Goal: Task Accomplishment & Management: Complete application form

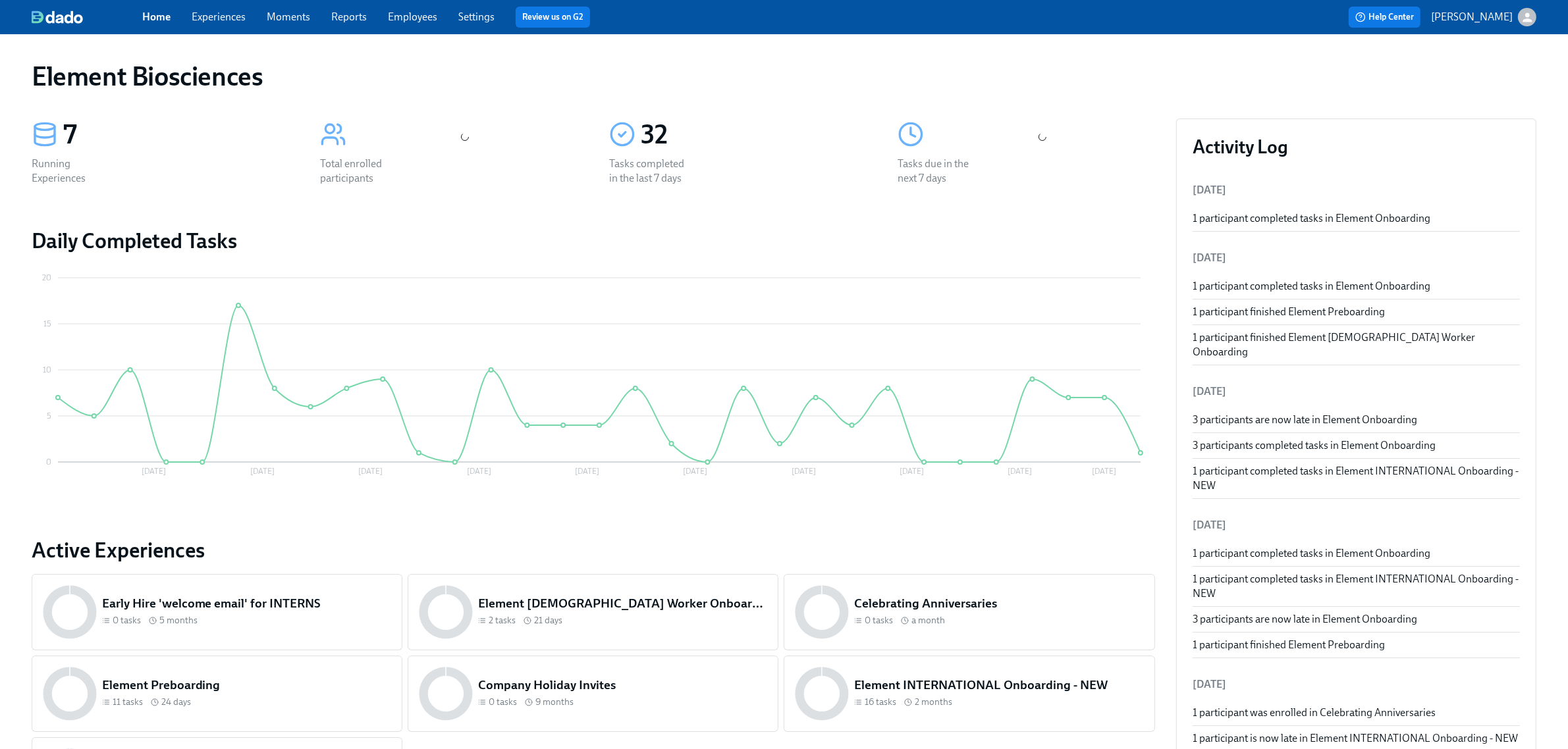
click at [217, 24] on span "Experiences" at bounding box center [219, 17] width 54 height 15
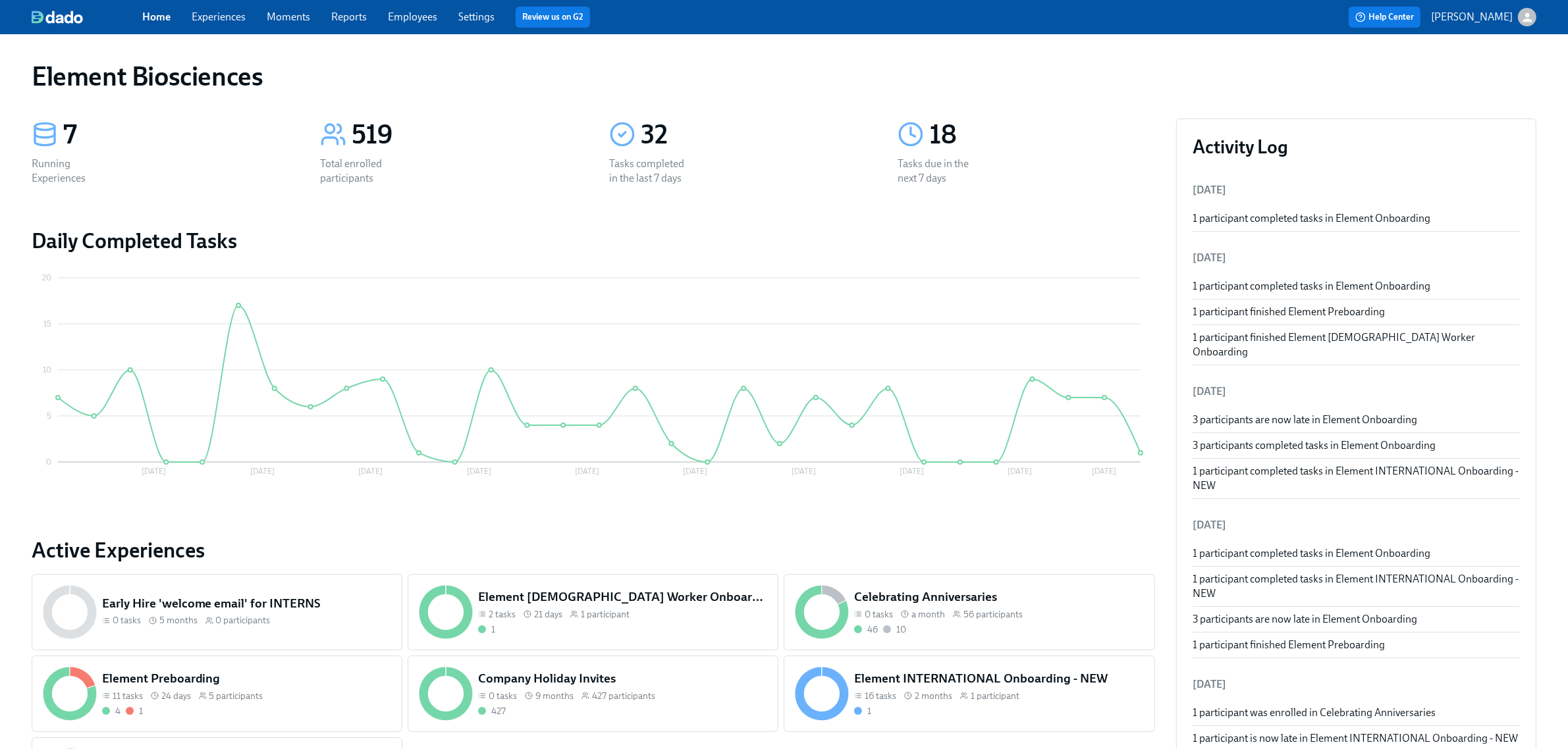
click at [225, 13] on link "Experiences" at bounding box center [219, 16] width 54 height 12
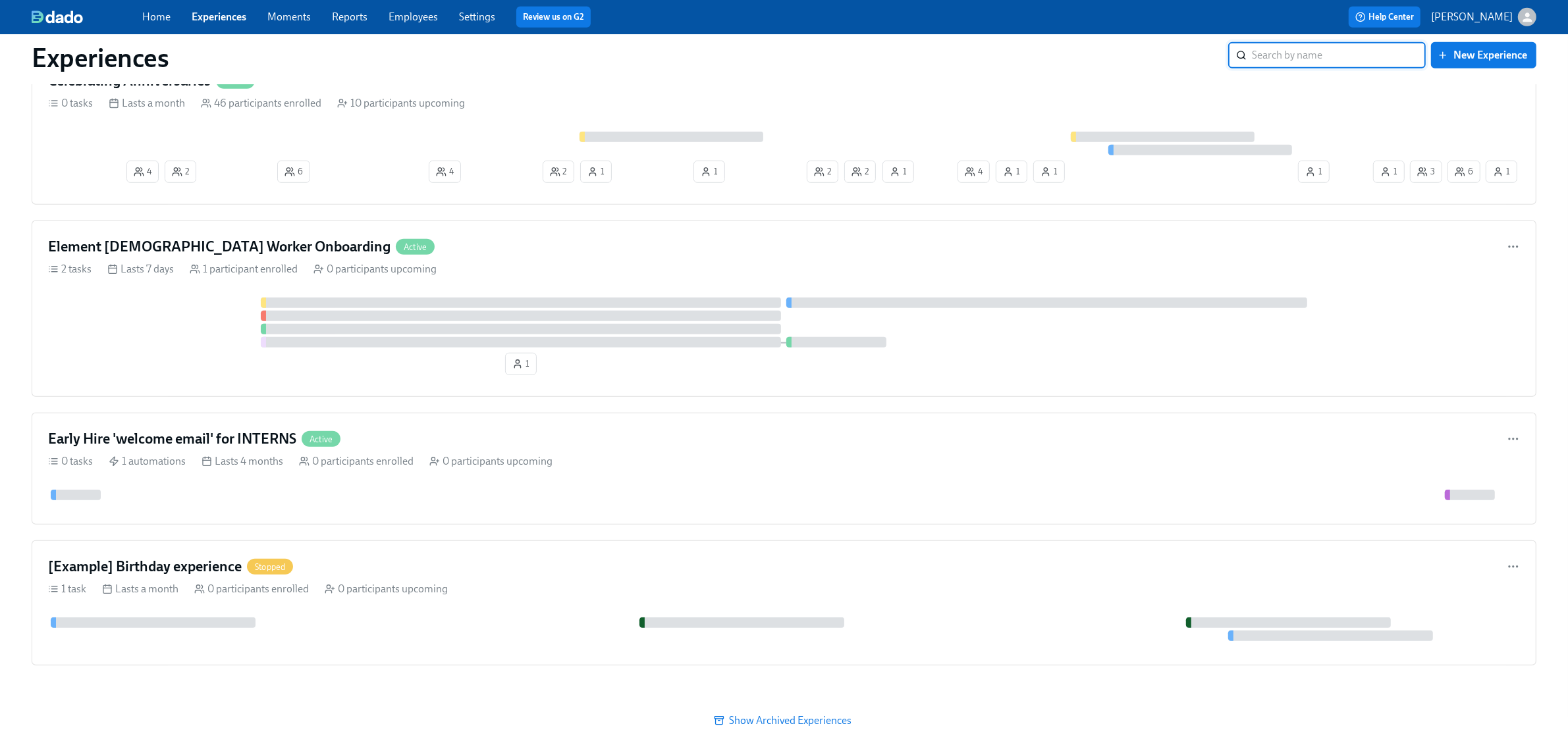
scroll to position [1146, 0]
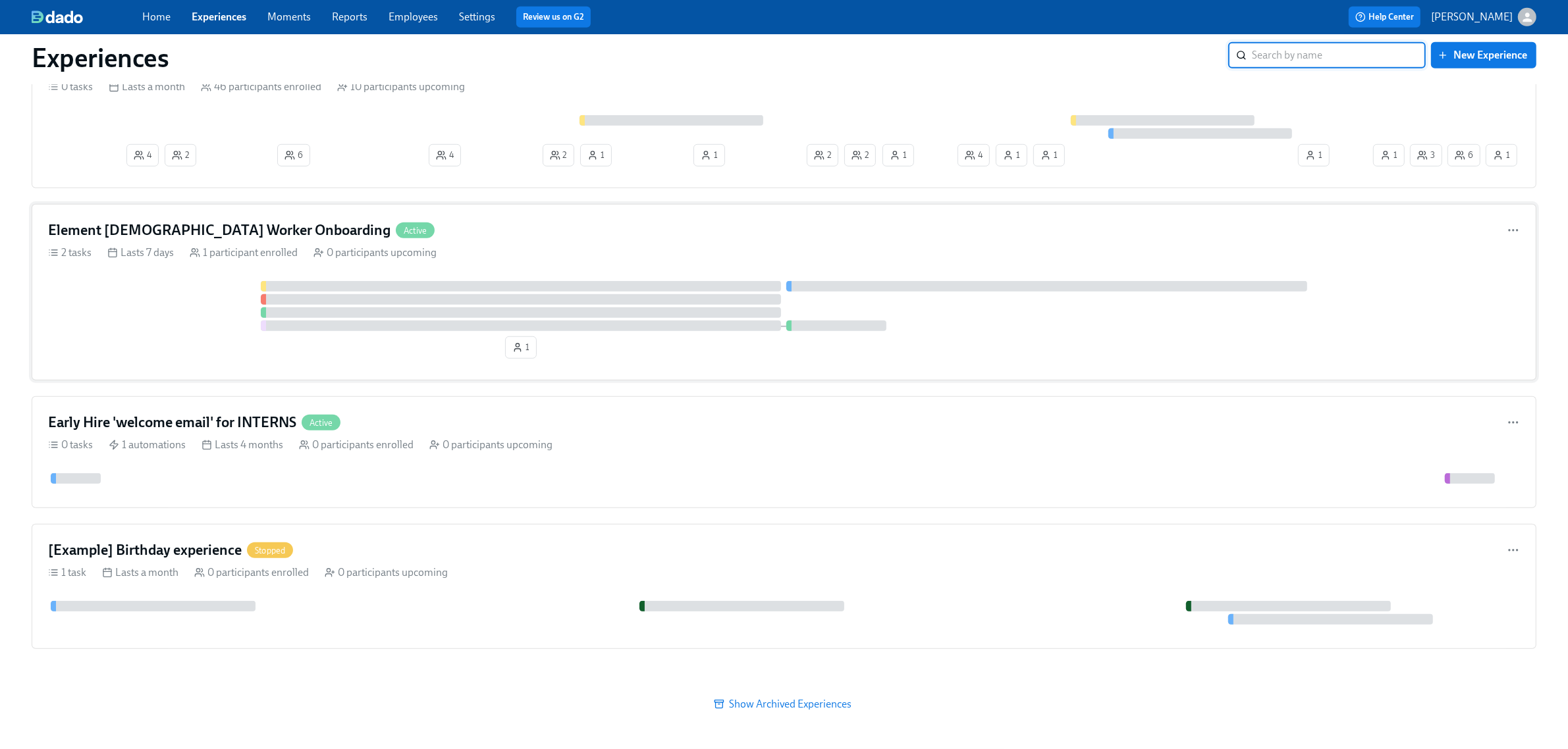
click at [127, 311] on div at bounding box center [784, 307] width 1472 height 50
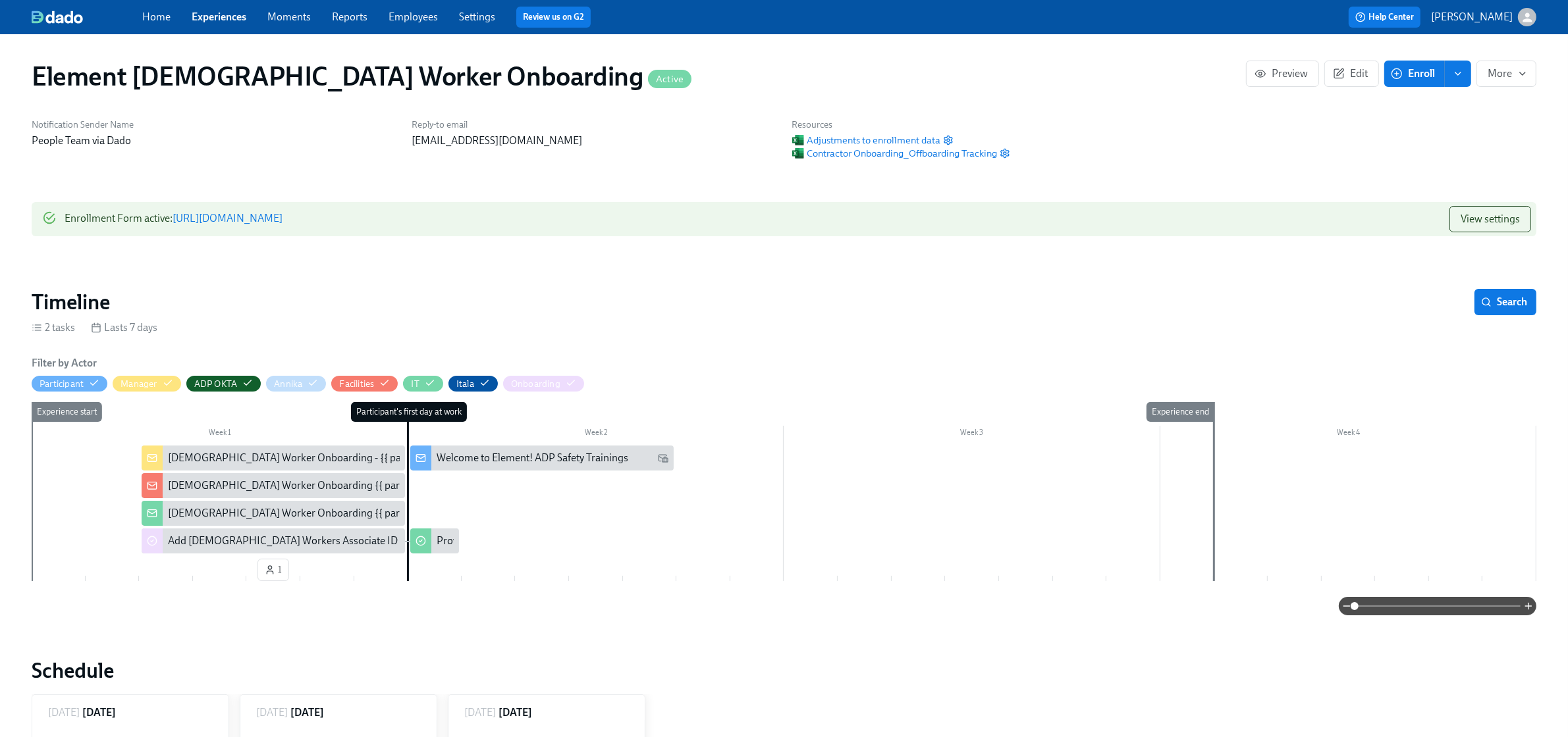
click at [282, 214] on link "https://my.dadohr.com/enrollmentForms/J3sUSfrzrFGoVpK_XPbfszTvNhQoQ" at bounding box center [227, 218] width 110 height 12
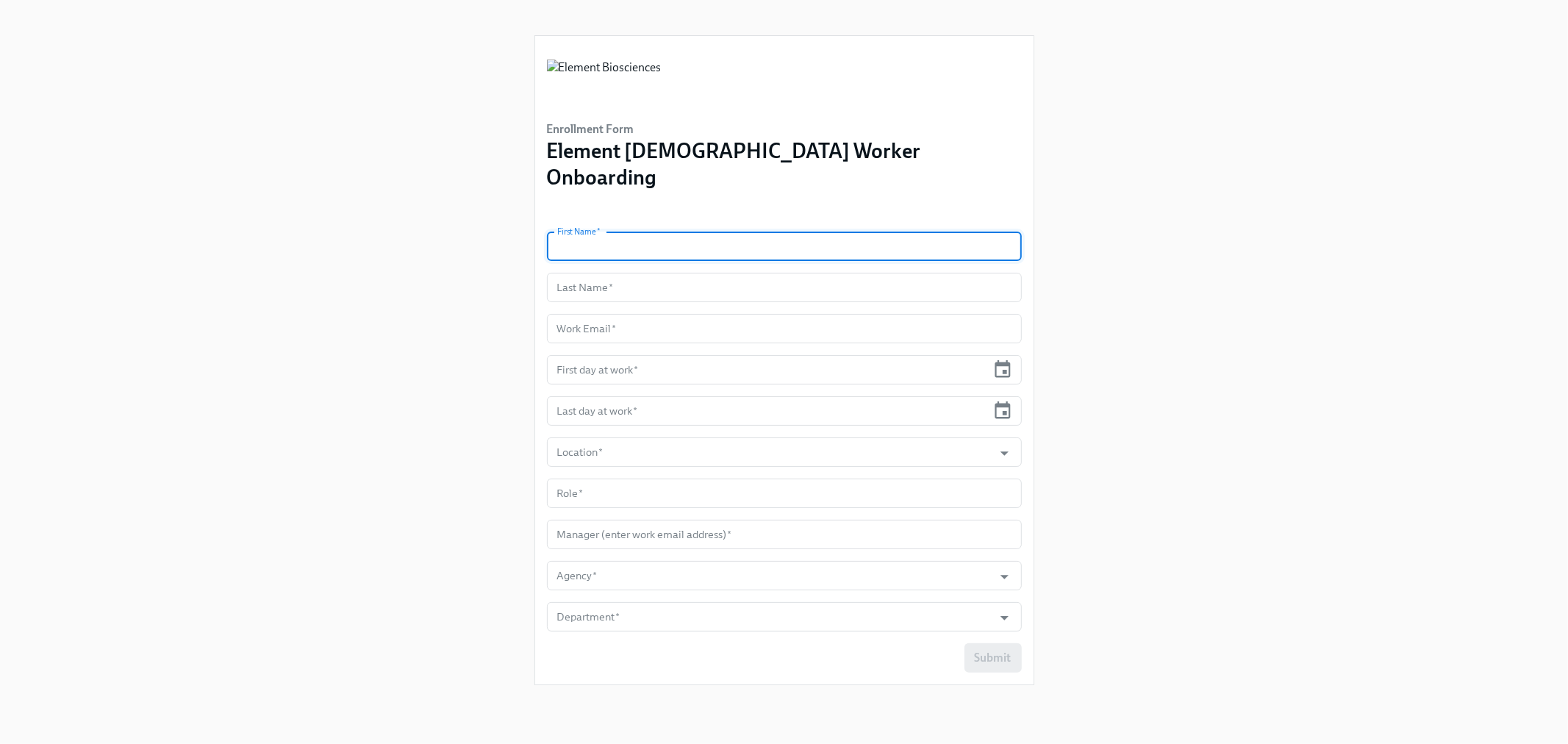
click at [725, 232] on input "text" at bounding box center [784, 246] width 475 height 29
type input "[PERSON_NAME]"
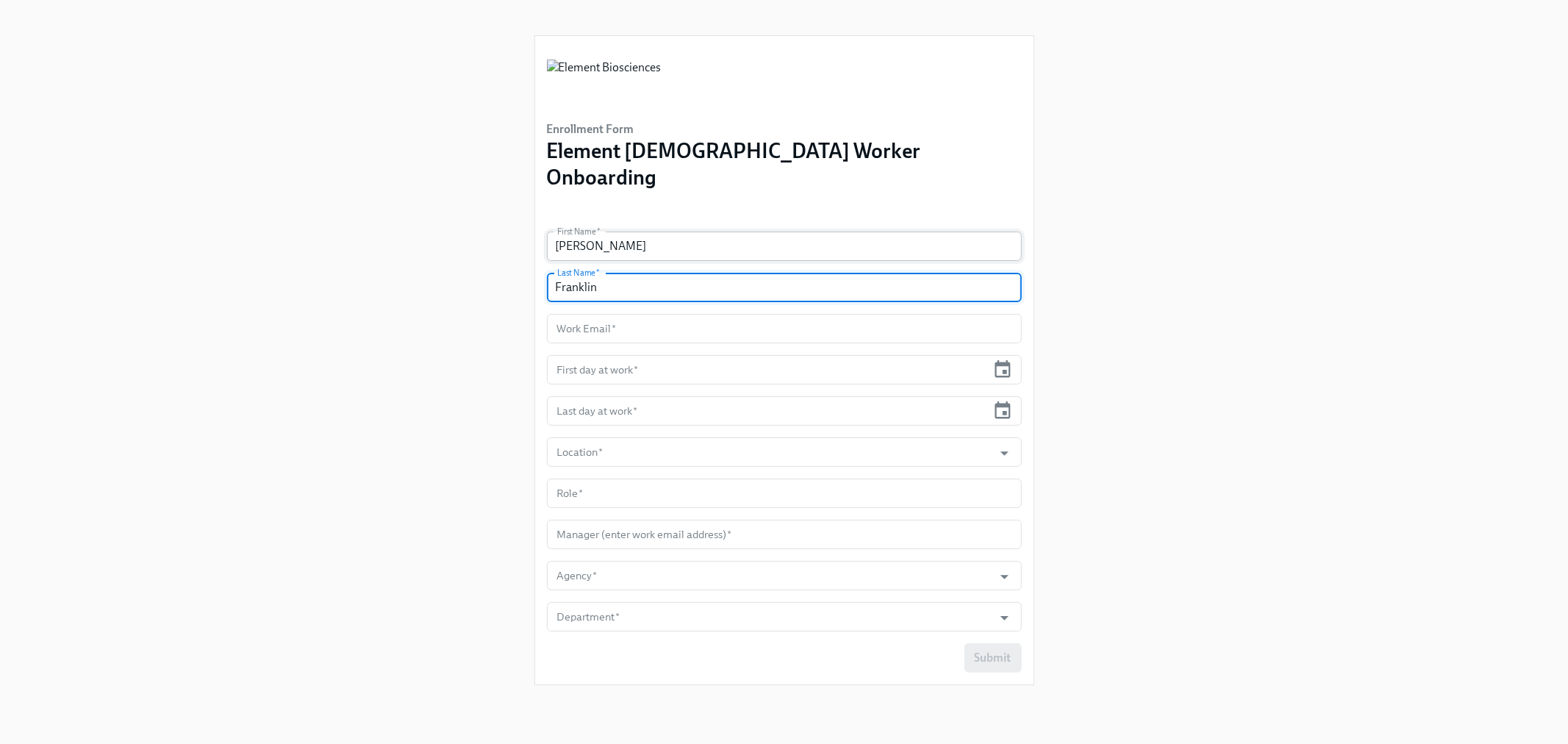
type input "Franklin"
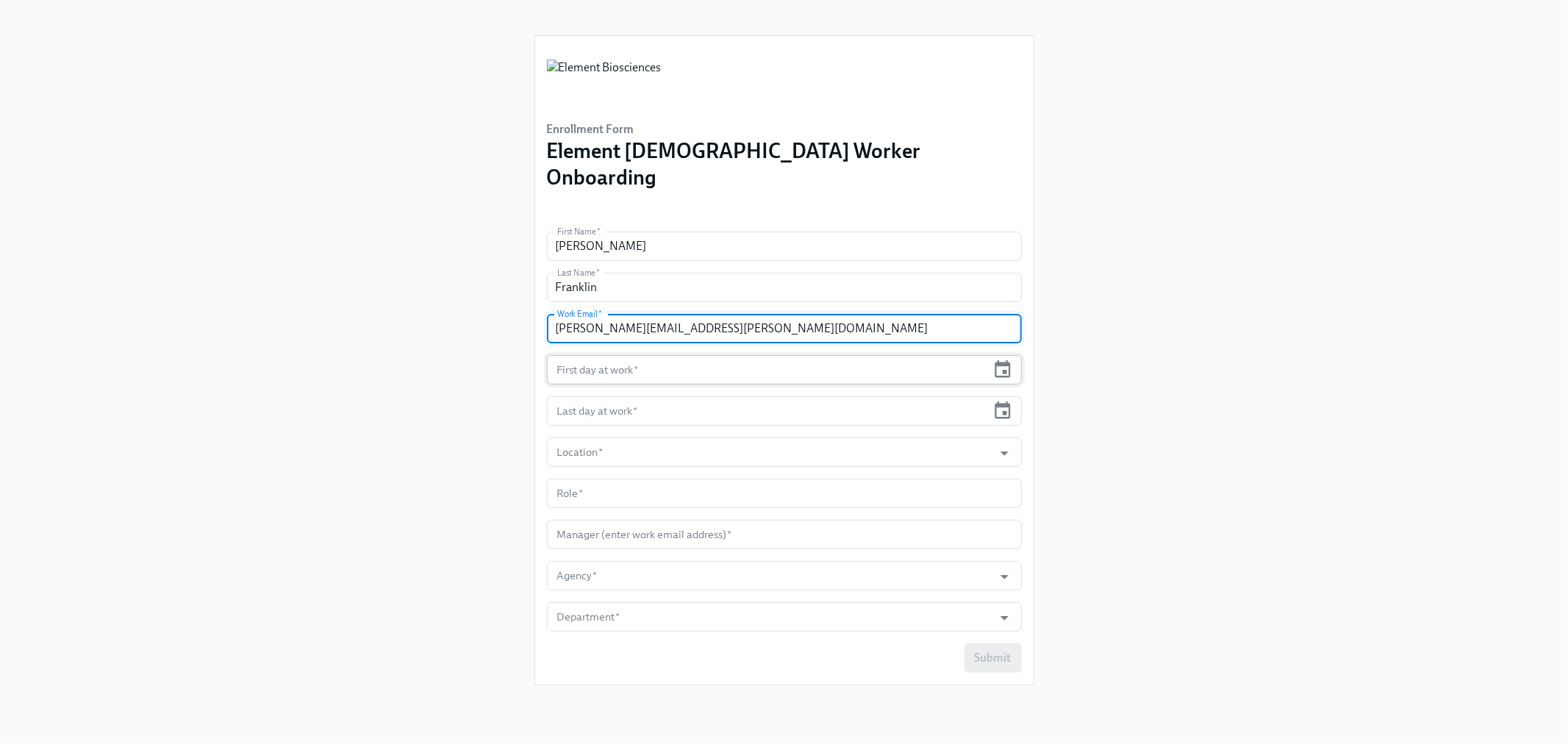
type input "[PERSON_NAME][EMAIL_ADDRESS][PERSON_NAME][DOMAIN_NAME]"
click at [868, 355] on input "text" at bounding box center [767, 370] width 441 height 29
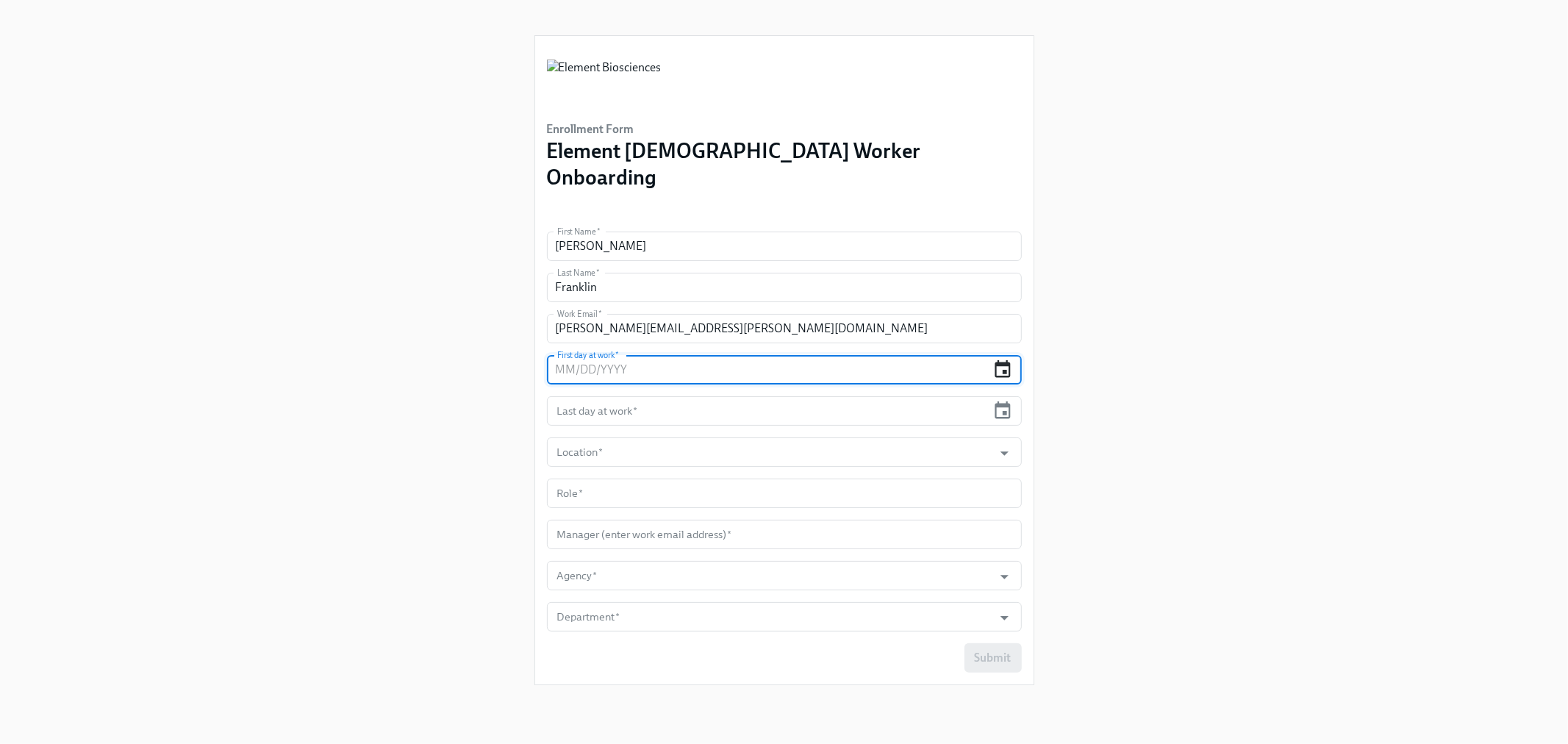
click at [1001, 361] on icon "button" at bounding box center [1003, 369] width 15 height 17
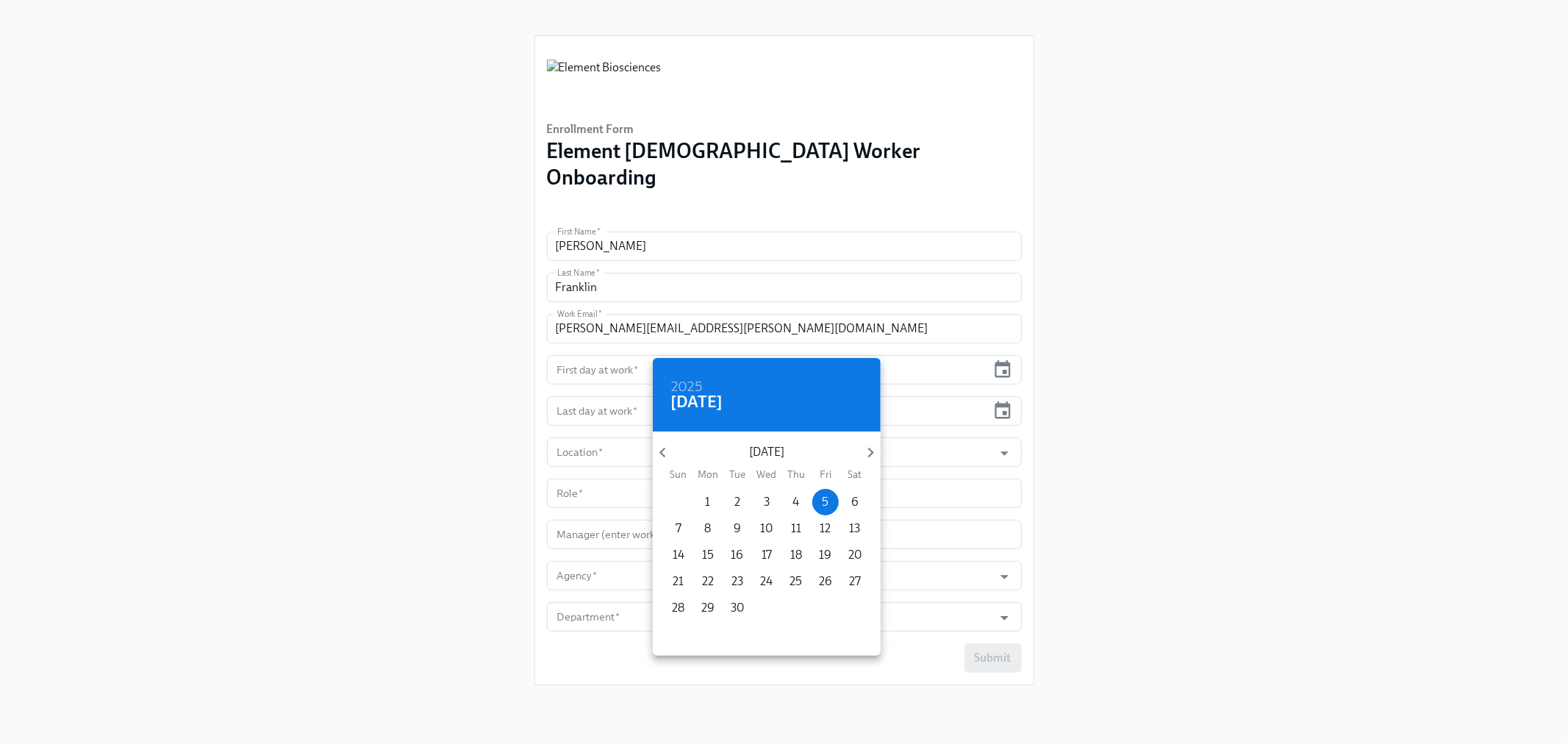
click at [773, 532] on span "10" at bounding box center [767, 529] width 26 height 16
type input "[DATE]"
click at [582, 386] on div at bounding box center [784, 372] width 1568 height 744
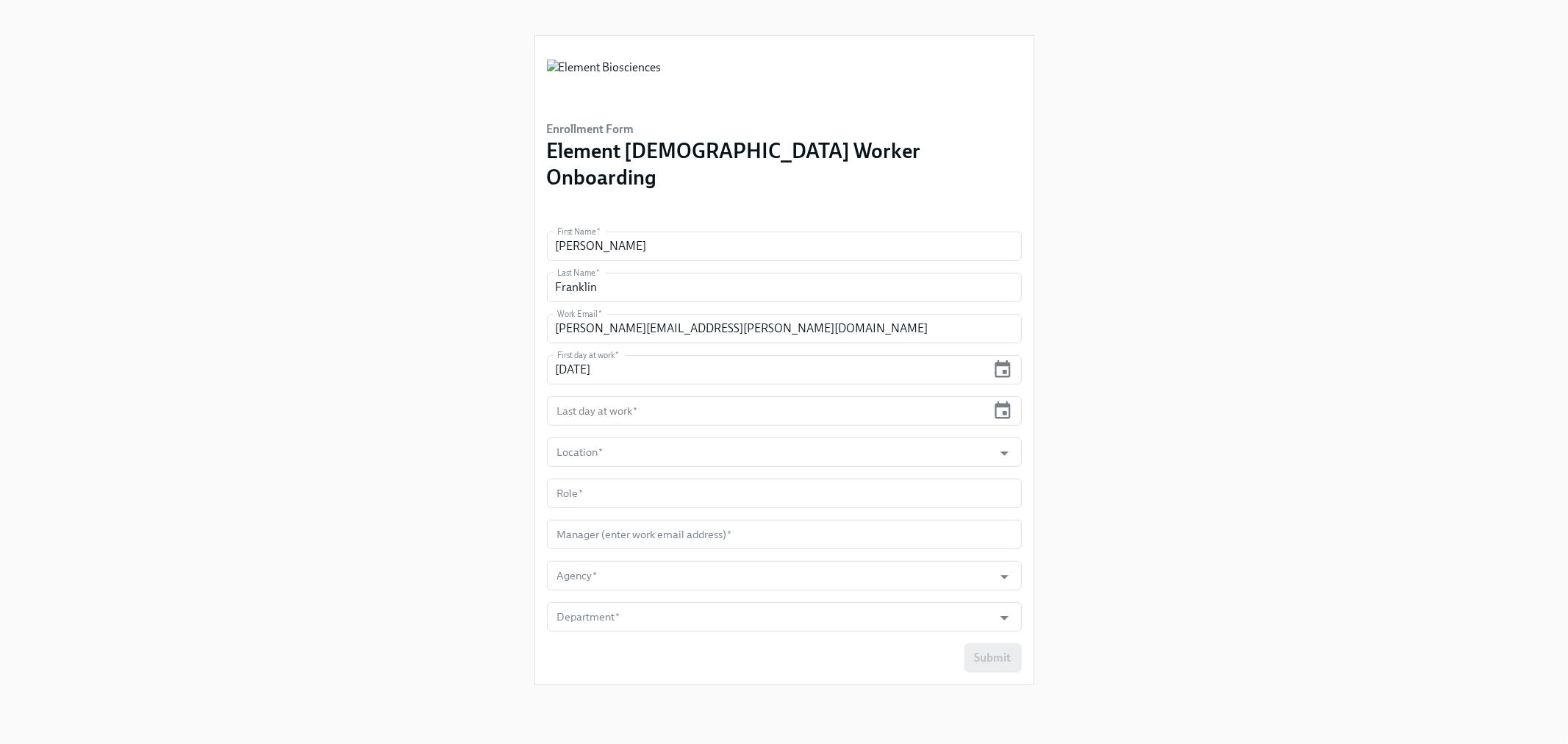
click at [582, 396] on input "text" at bounding box center [767, 411] width 441 height 29
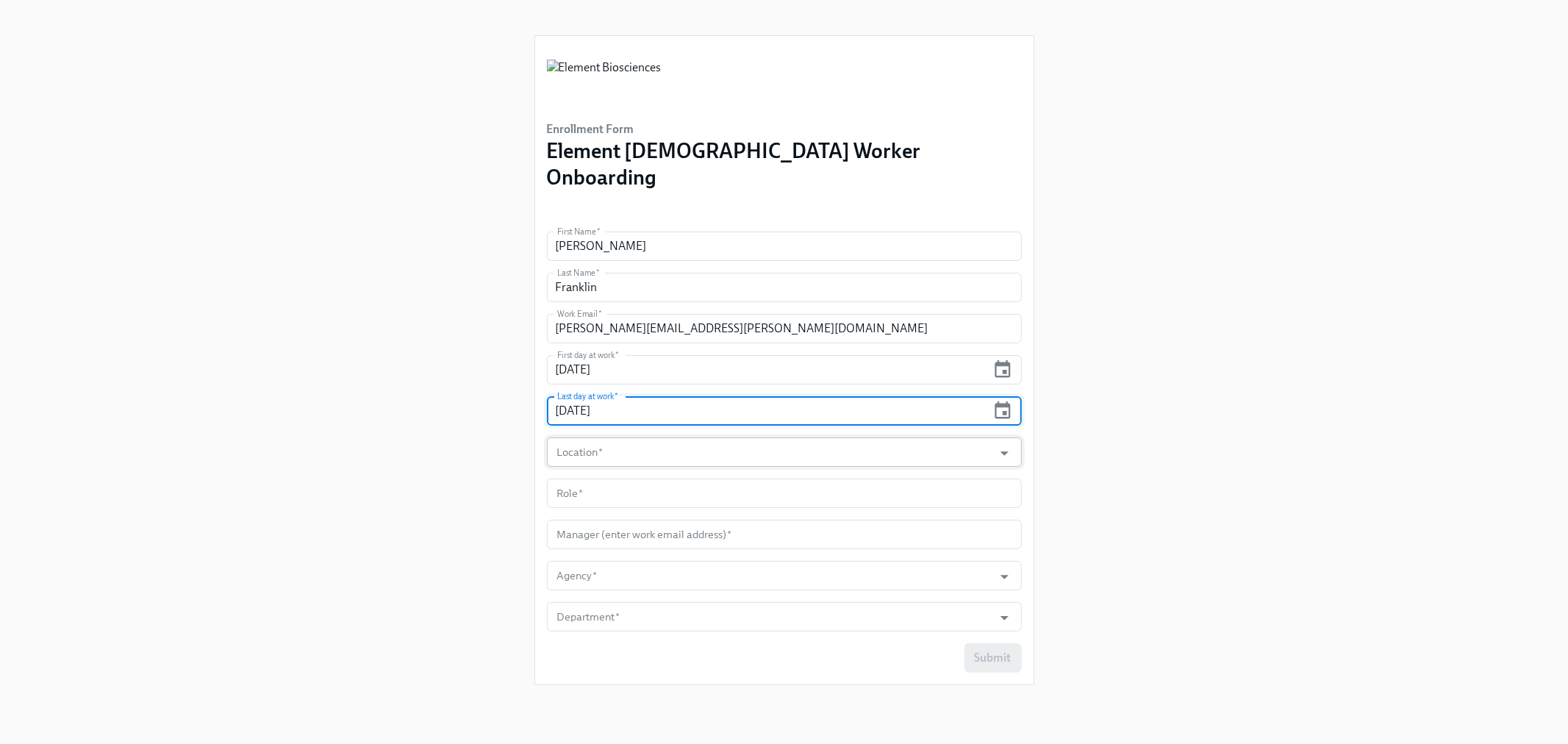
type input "[DATE]"
click at [611, 438] on input "Location   *" at bounding box center [770, 452] width 432 height 29
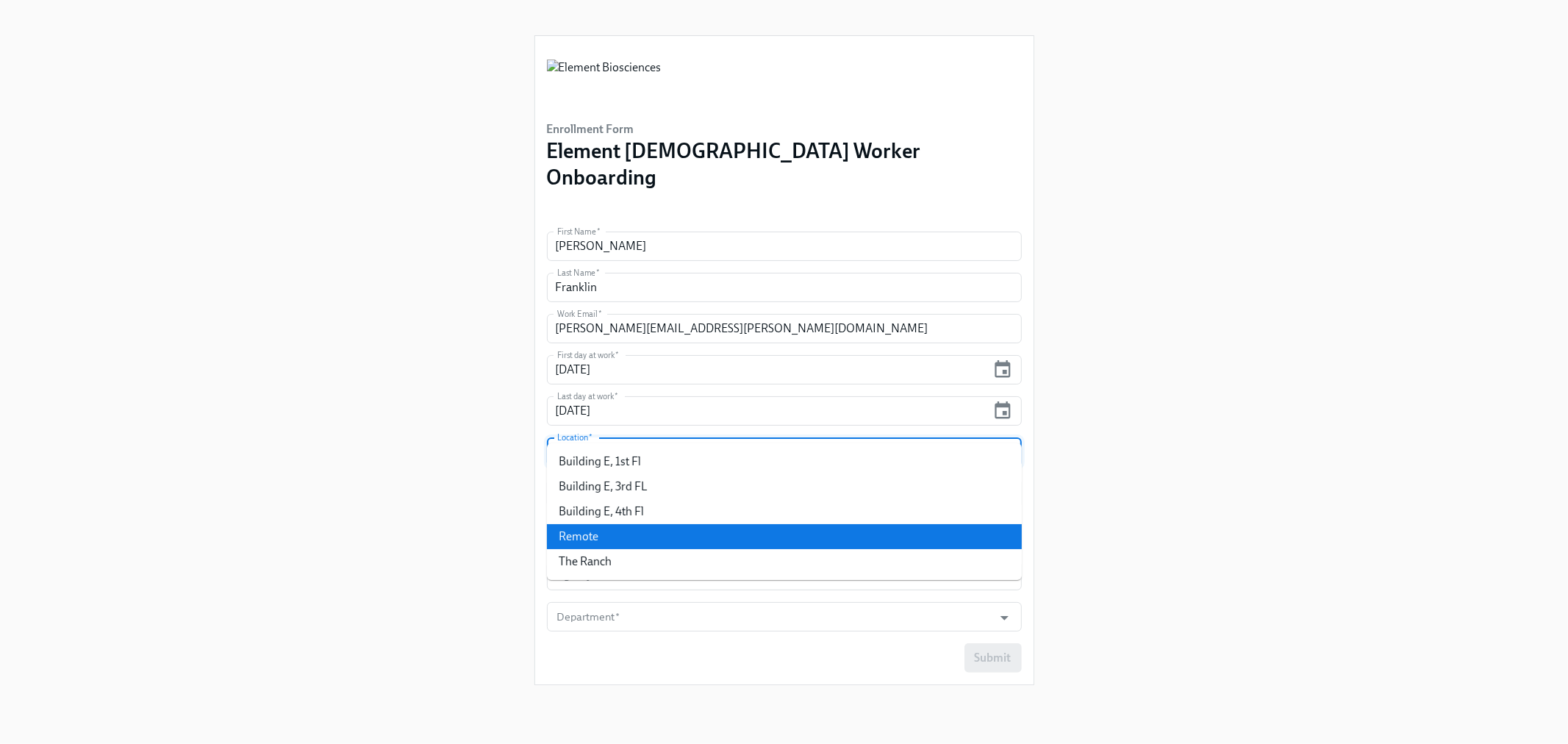
click at [596, 548] on li "Remote" at bounding box center [784, 537] width 475 height 25
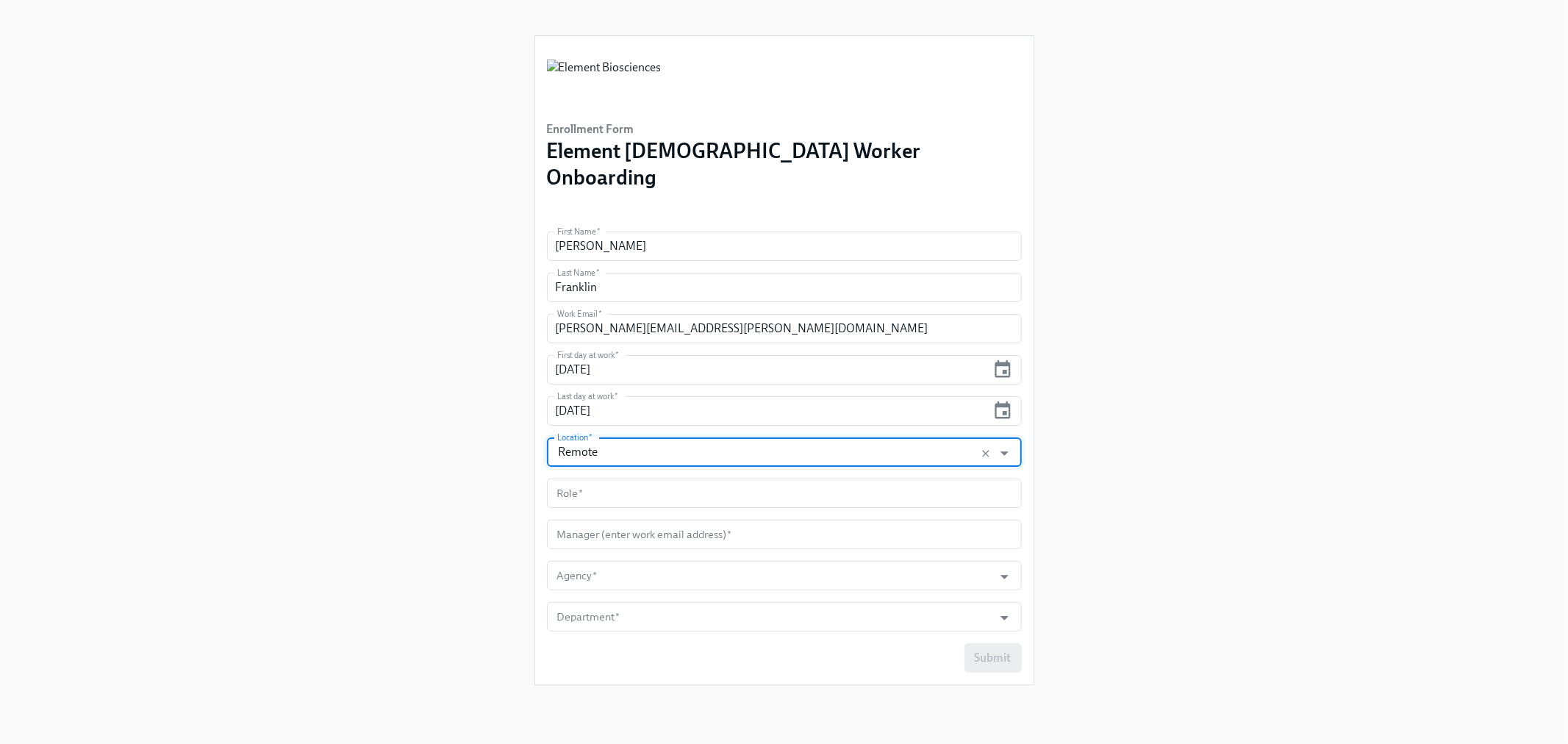
click at [610, 438] on input "Remote" at bounding box center [770, 452] width 432 height 29
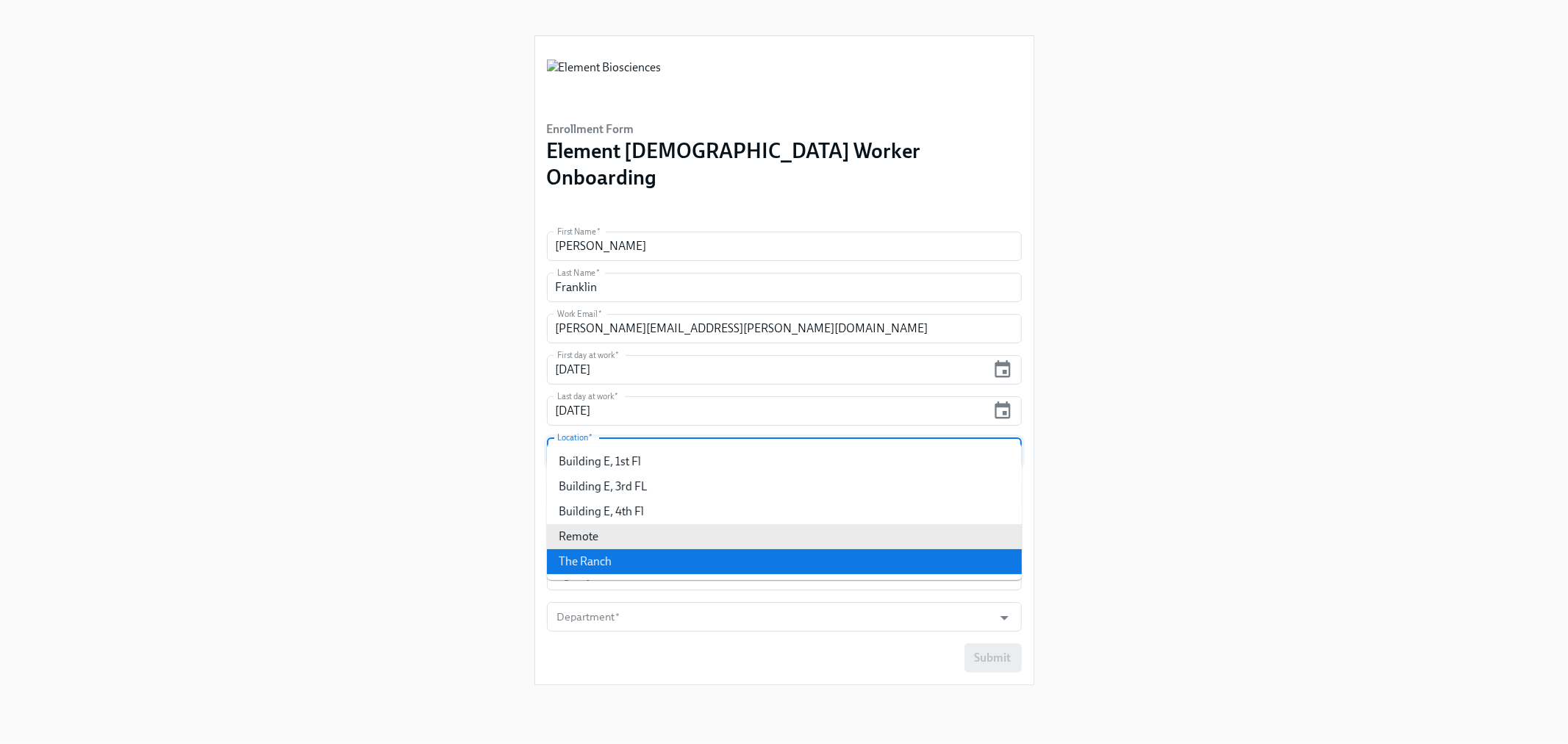
click at [599, 566] on li "The Ranch" at bounding box center [784, 562] width 475 height 25
type input "The Ranch"
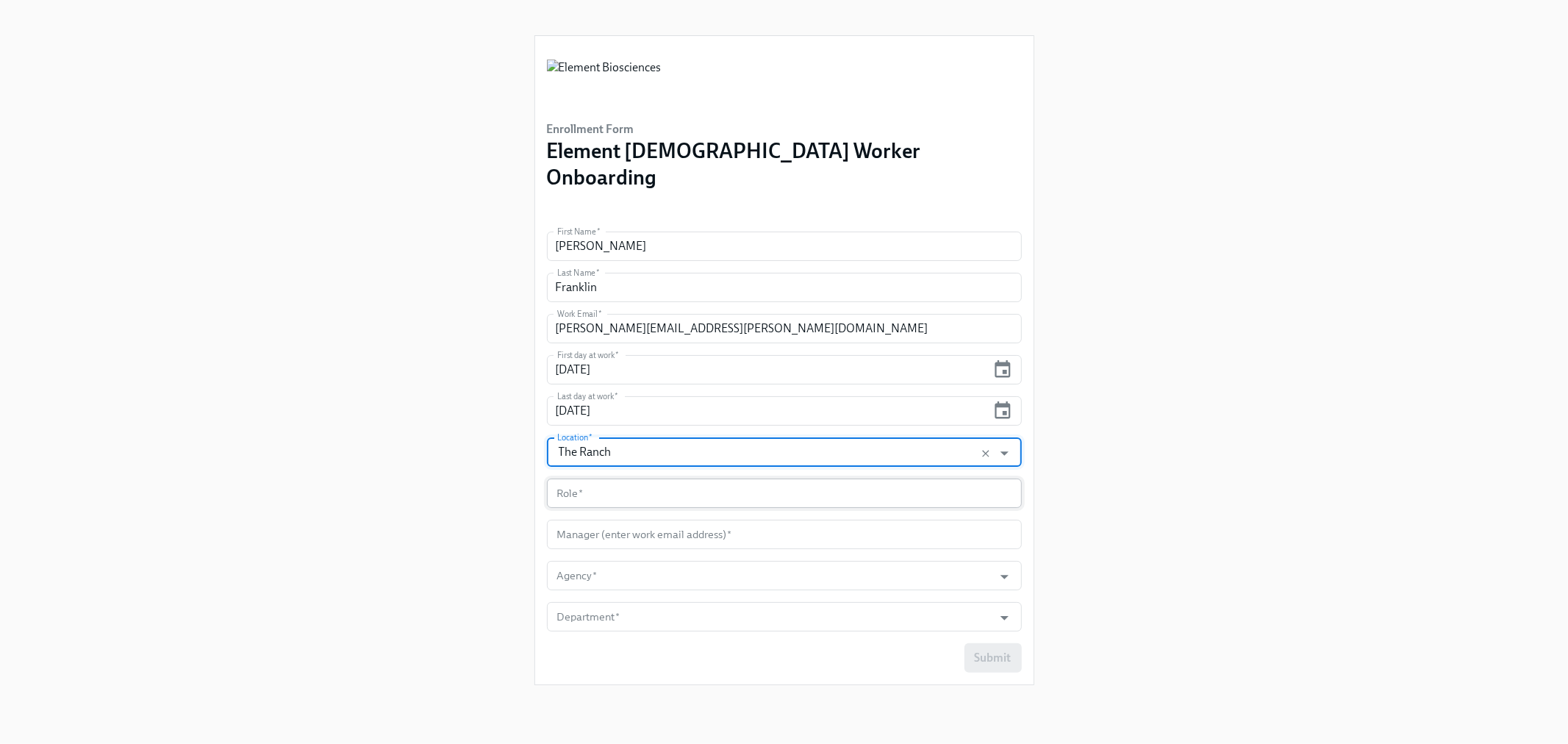
click at [627, 481] on input "text" at bounding box center [784, 493] width 475 height 29
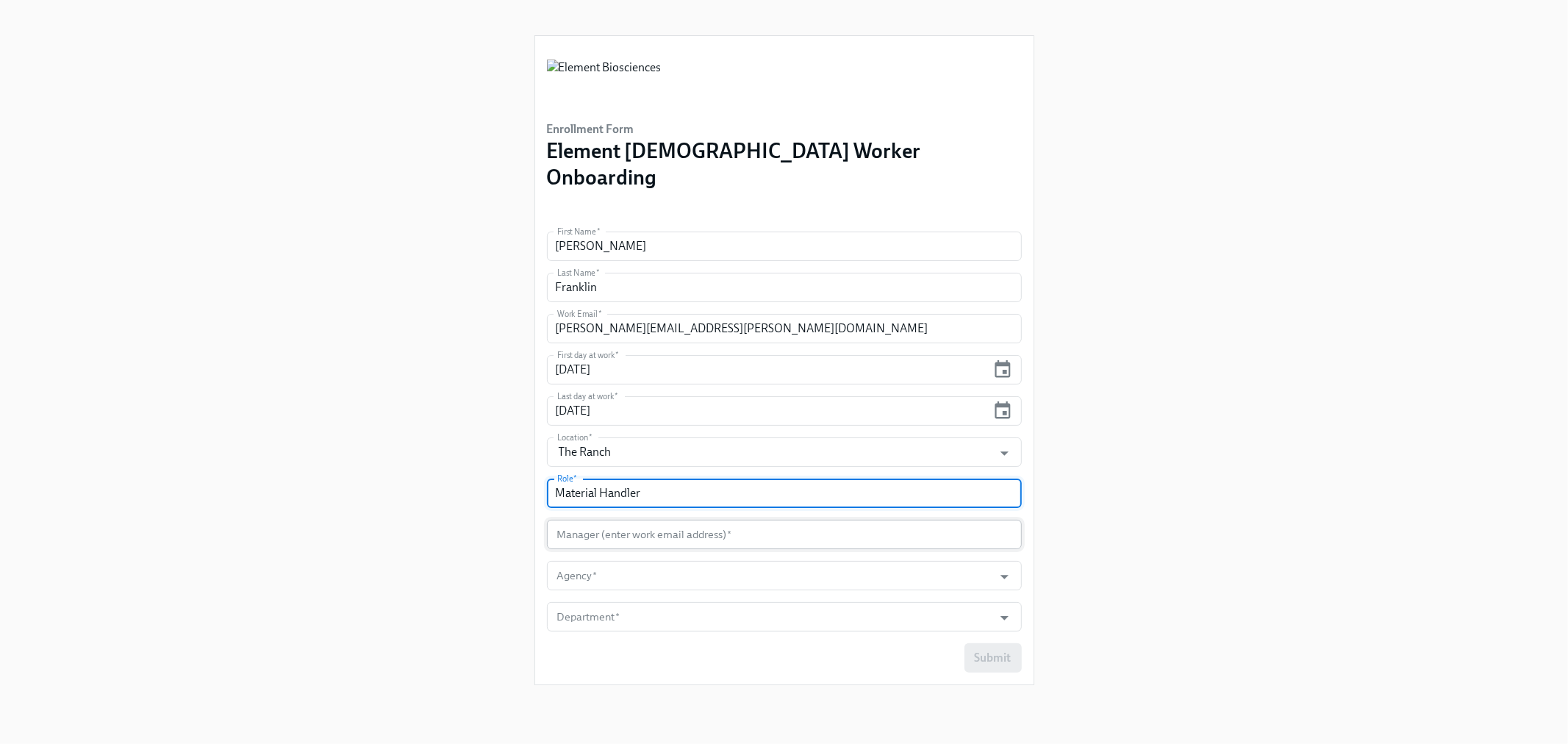
type input "Material Handler"
click at [634, 520] on input "text" at bounding box center [784, 534] width 475 height 29
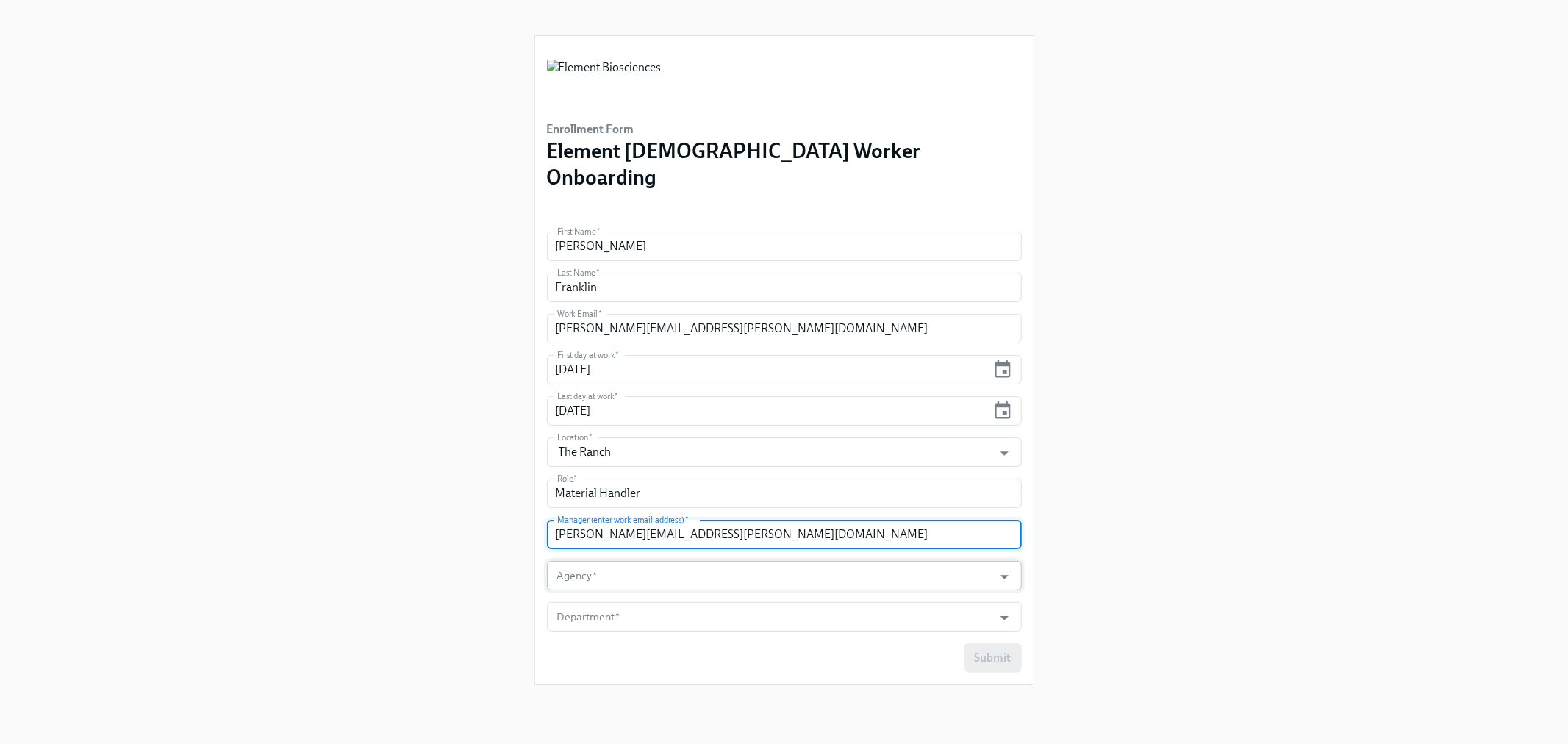
type input "[PERSON_NAME][EMAIL_ADDRESS][PERSON_NAME][DOMAIN_NAME]"
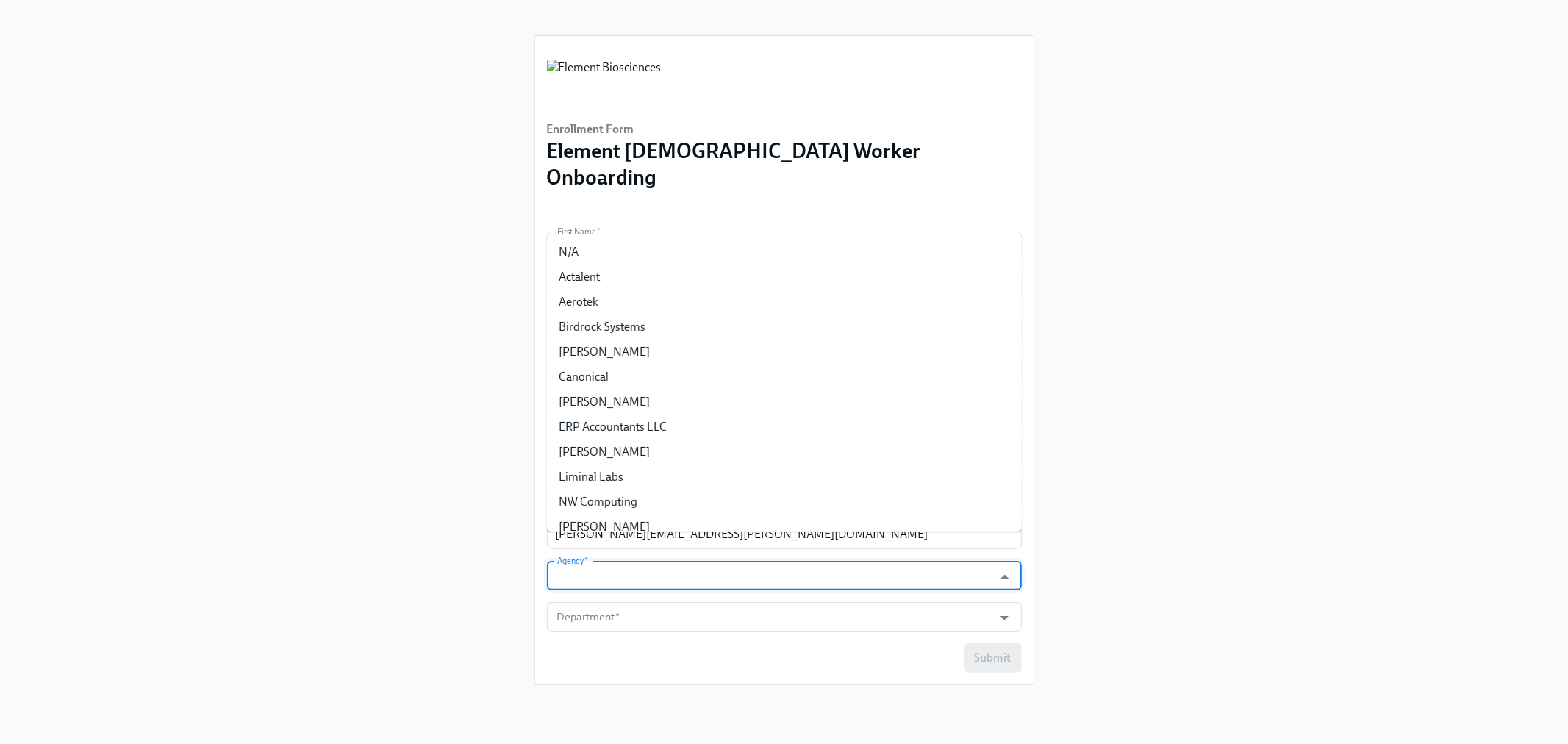
click at [660, 561] on input "Agency   *" at bounding box center [770, 576] width 432 height 29
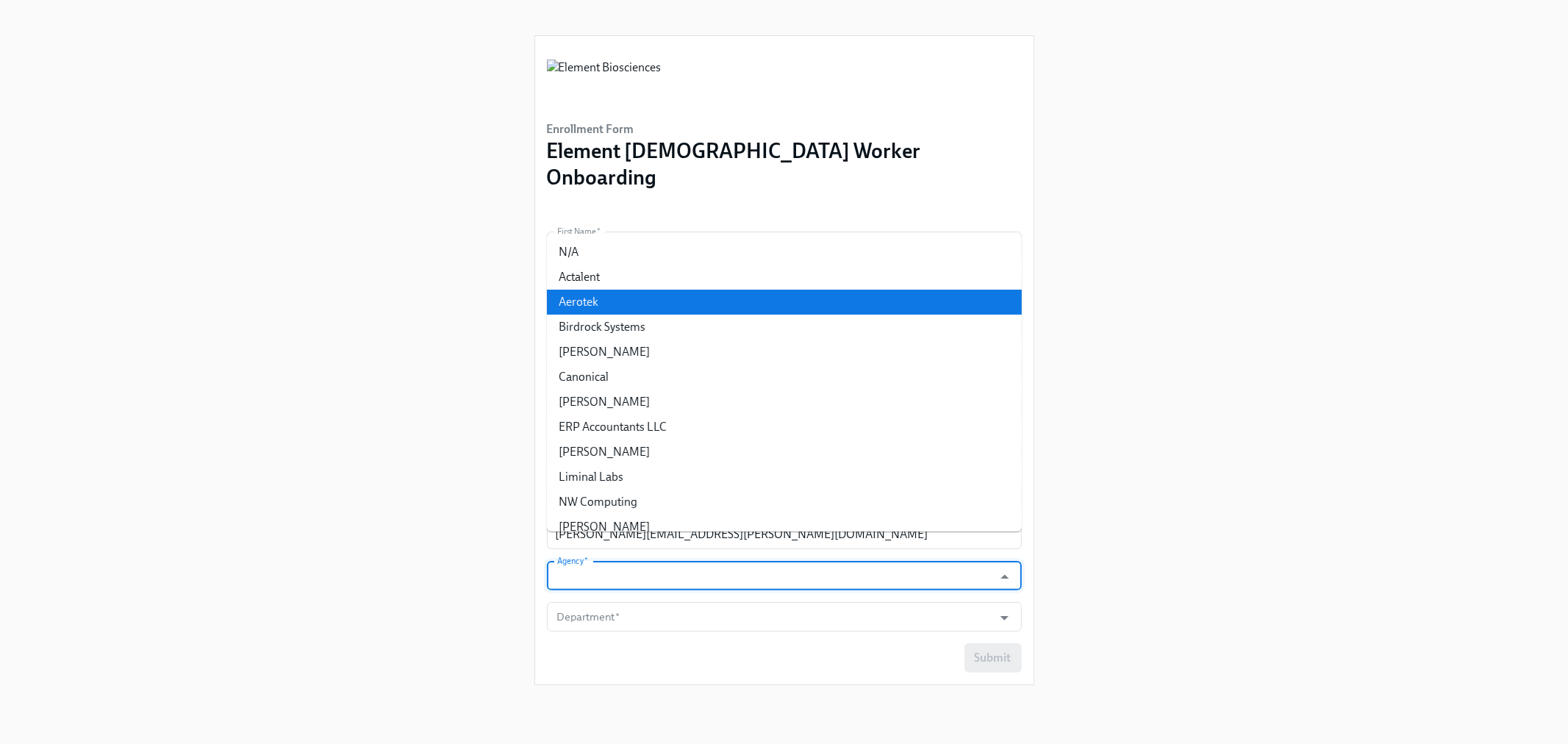
click at [615, 307] on li "Aerotek" at bounding box center [784, 303] width 475 height 25
type input "Aerotek"
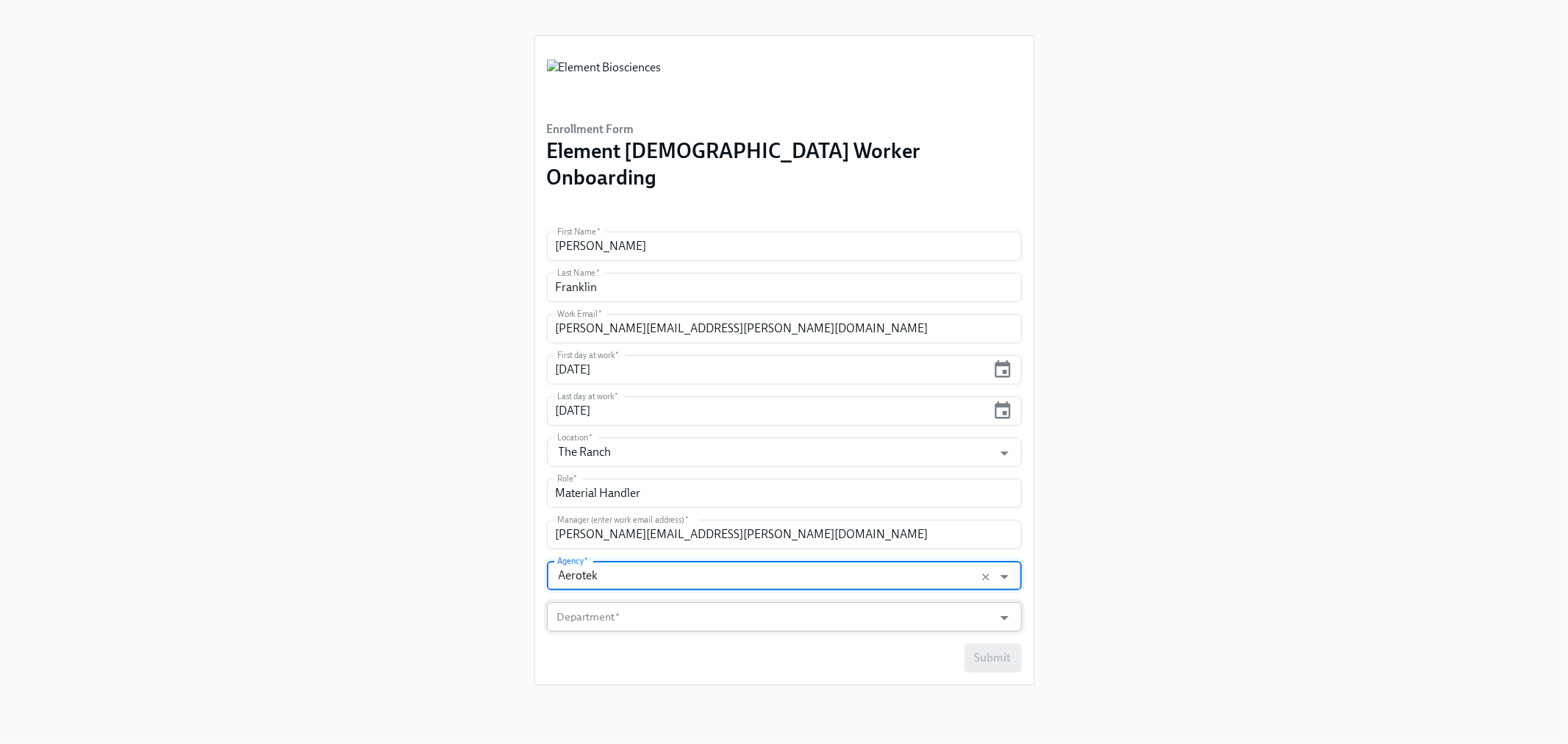
click at [643, 602] on input "Department   *" at bounding box center [770, 617] width 432 height 29
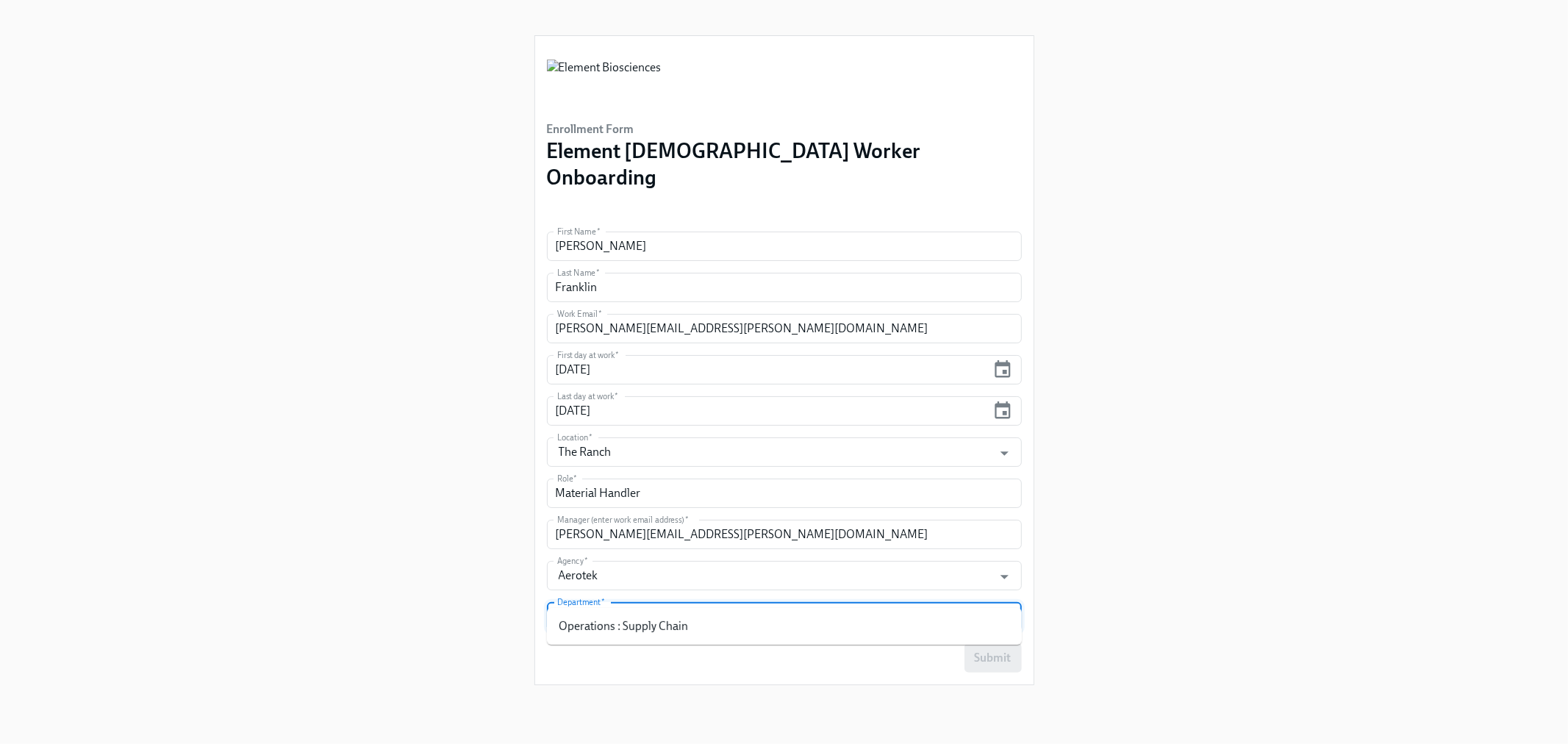
click at [644, 620] on li "Operations : Supply Chain" at bounding box center [784, 627] width 475 height 25
type input "Operations : Supply Chain"
click at [1010, 643] on button "Submit" at bounding box center [993, 658] width 57 height 29
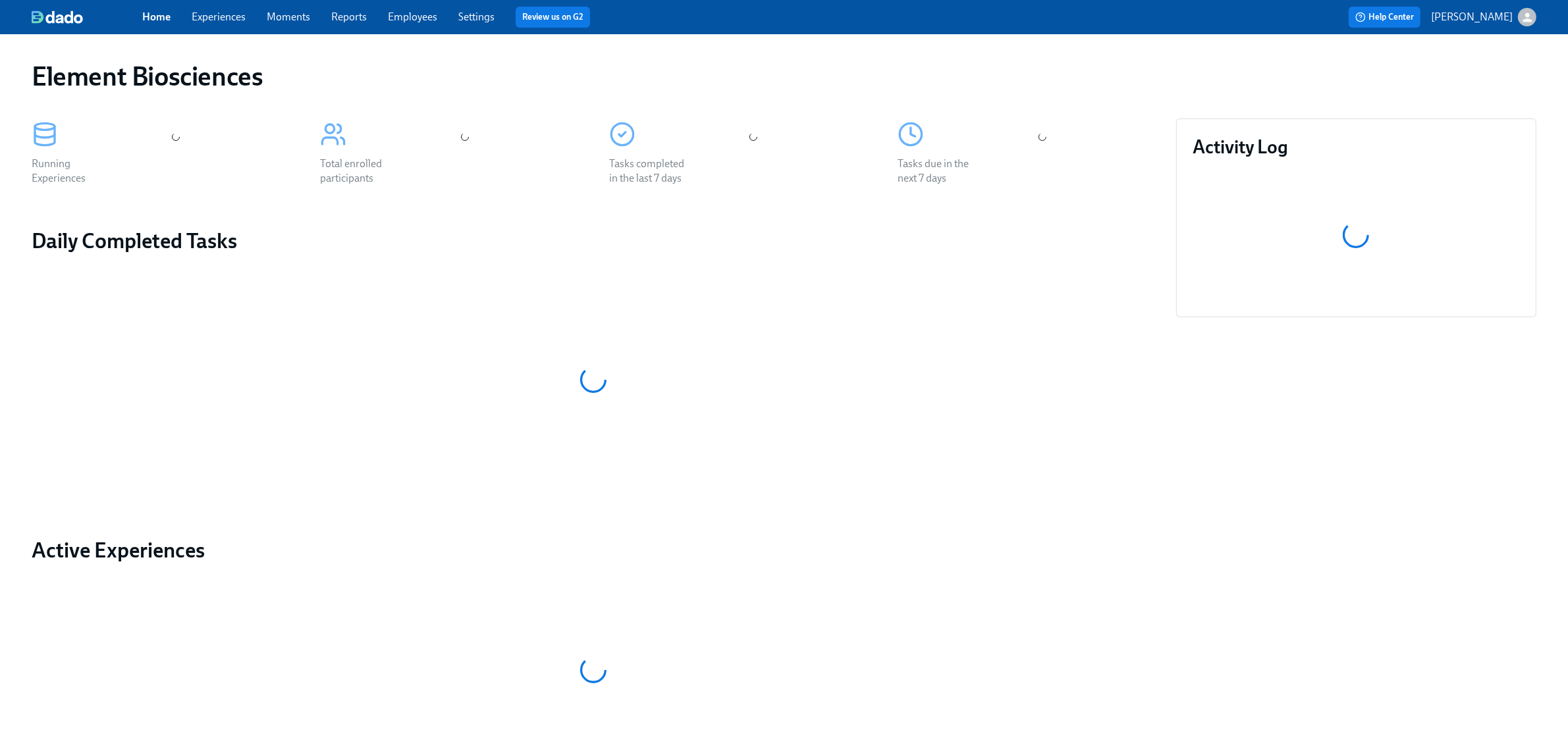
click at [198, 23] on span "Experiences" at bounding box center [219, 17] width 54 height 15
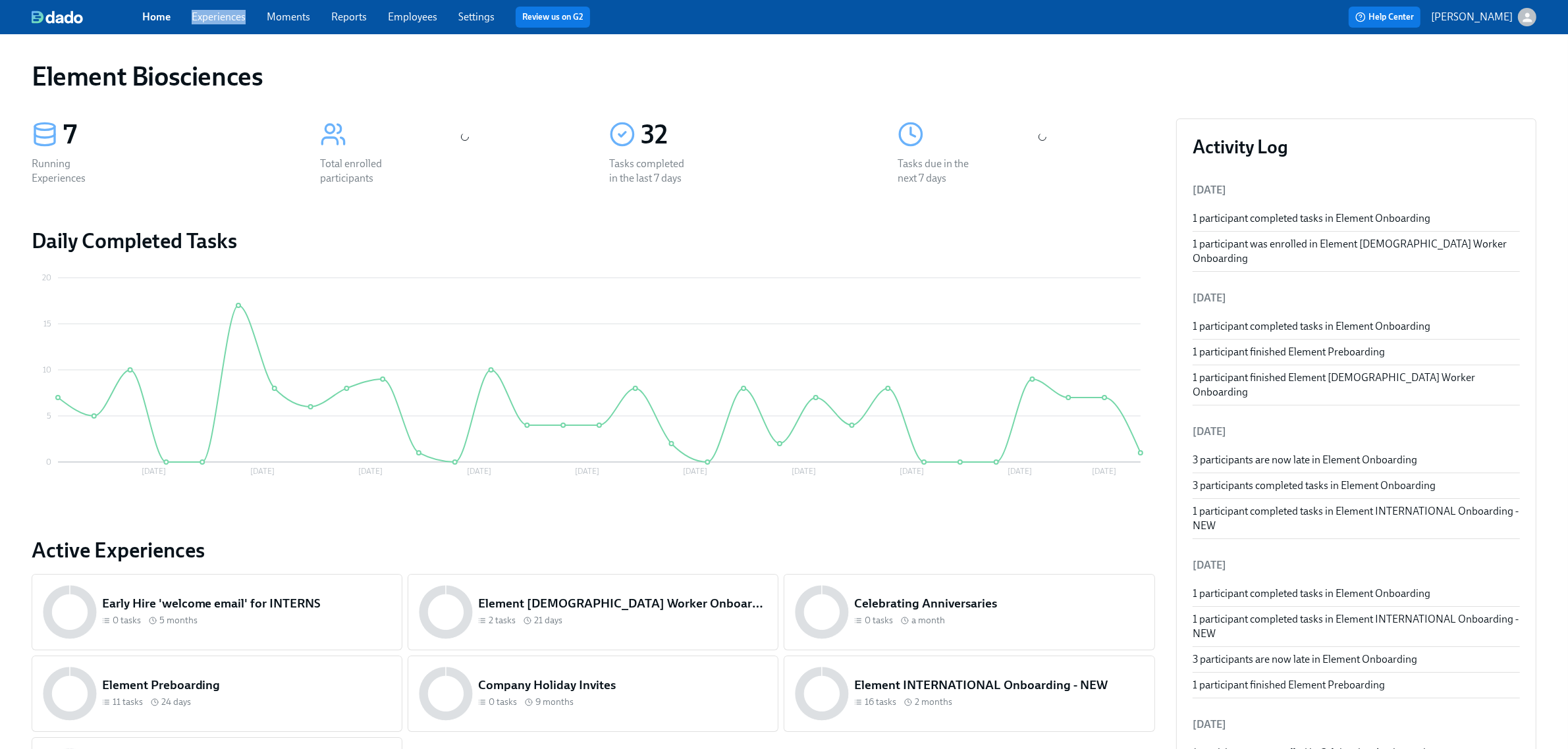
click at [199, 23] on span "Experiences" at bounding box center [219, 17] width 54 height 15
click at [207, 21] on link "Experiences" at bounding box center [219, 16] width 54 height 12
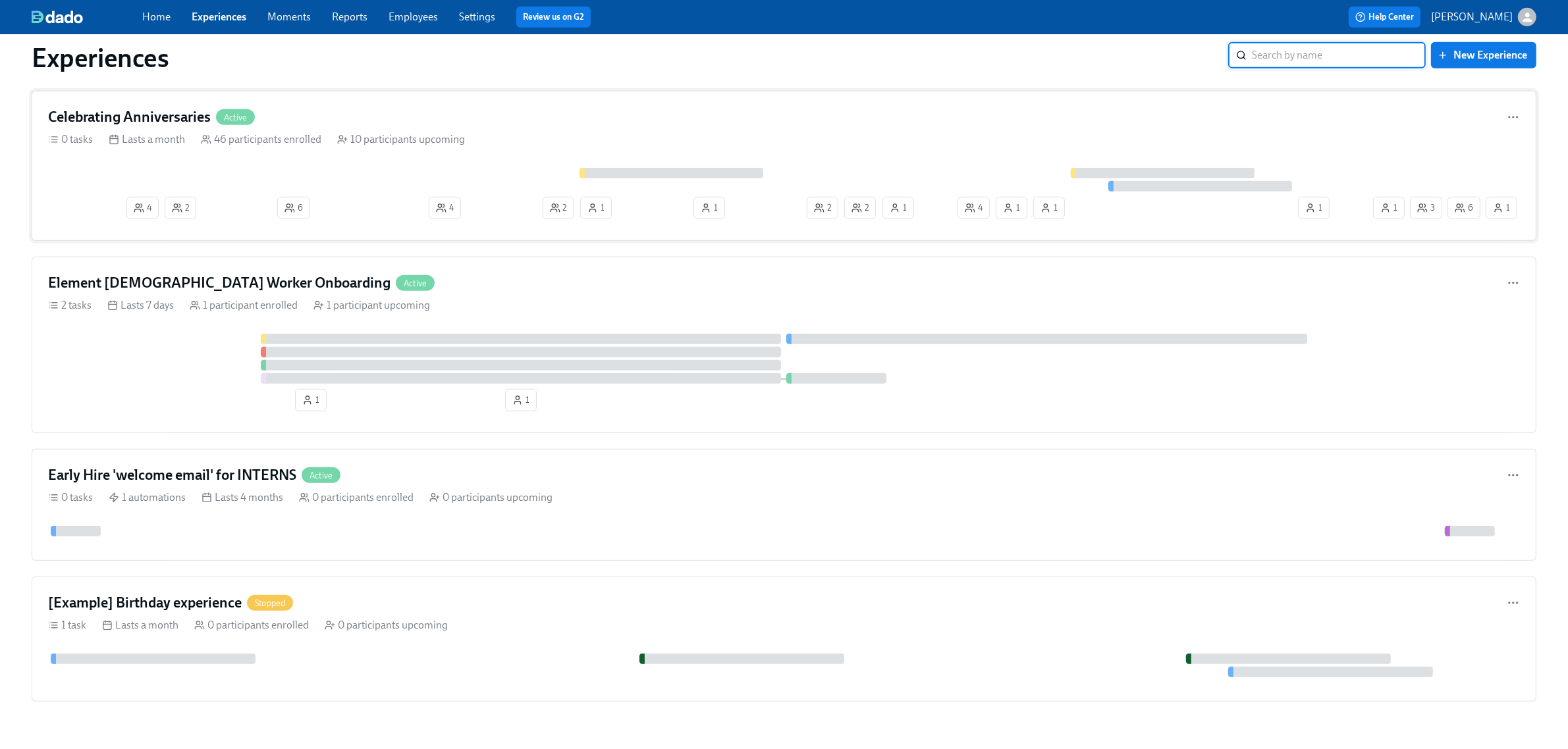
scroll to position [1146, 0]
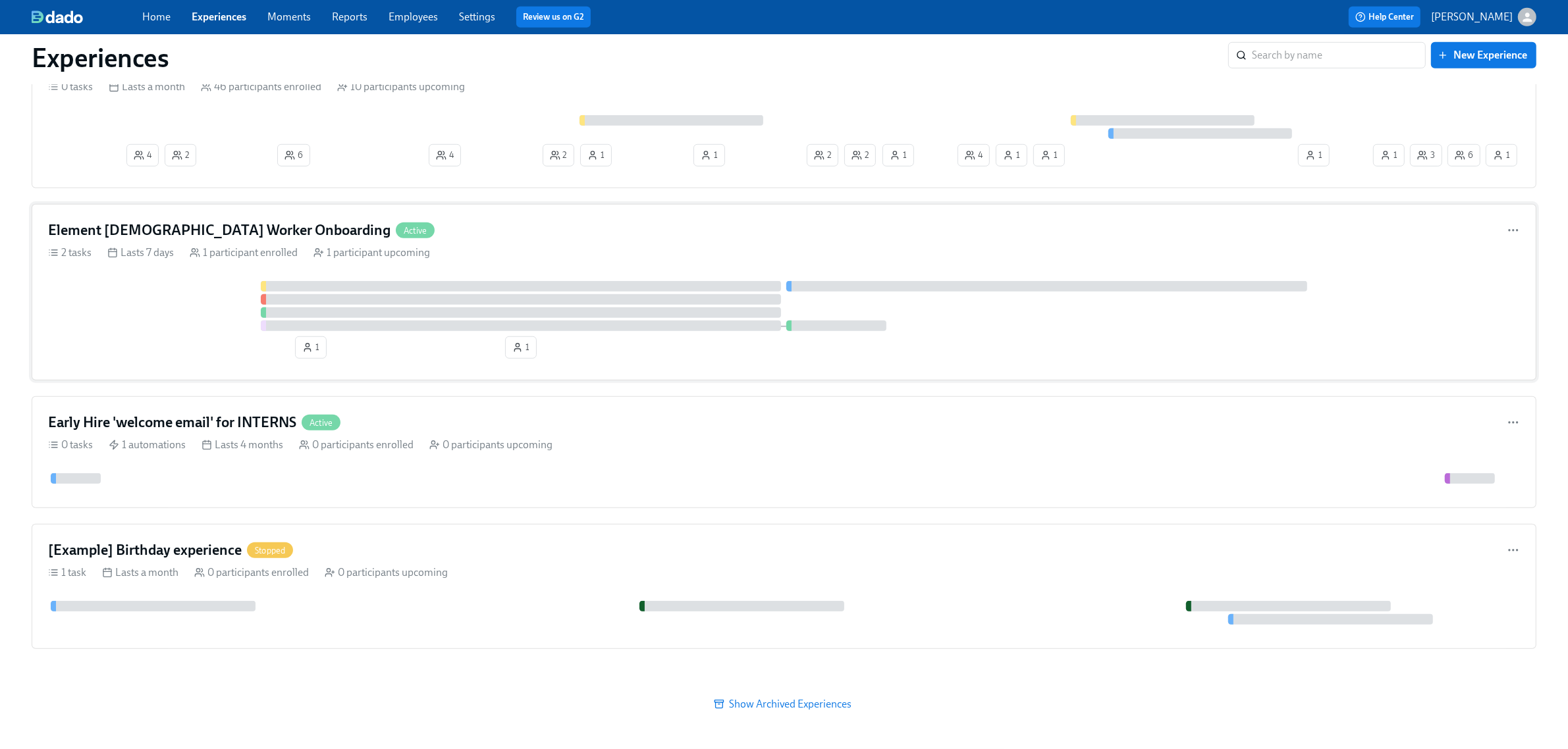
click at [165, 299] on div at bounding box center [784, 307] width 1472 height 50
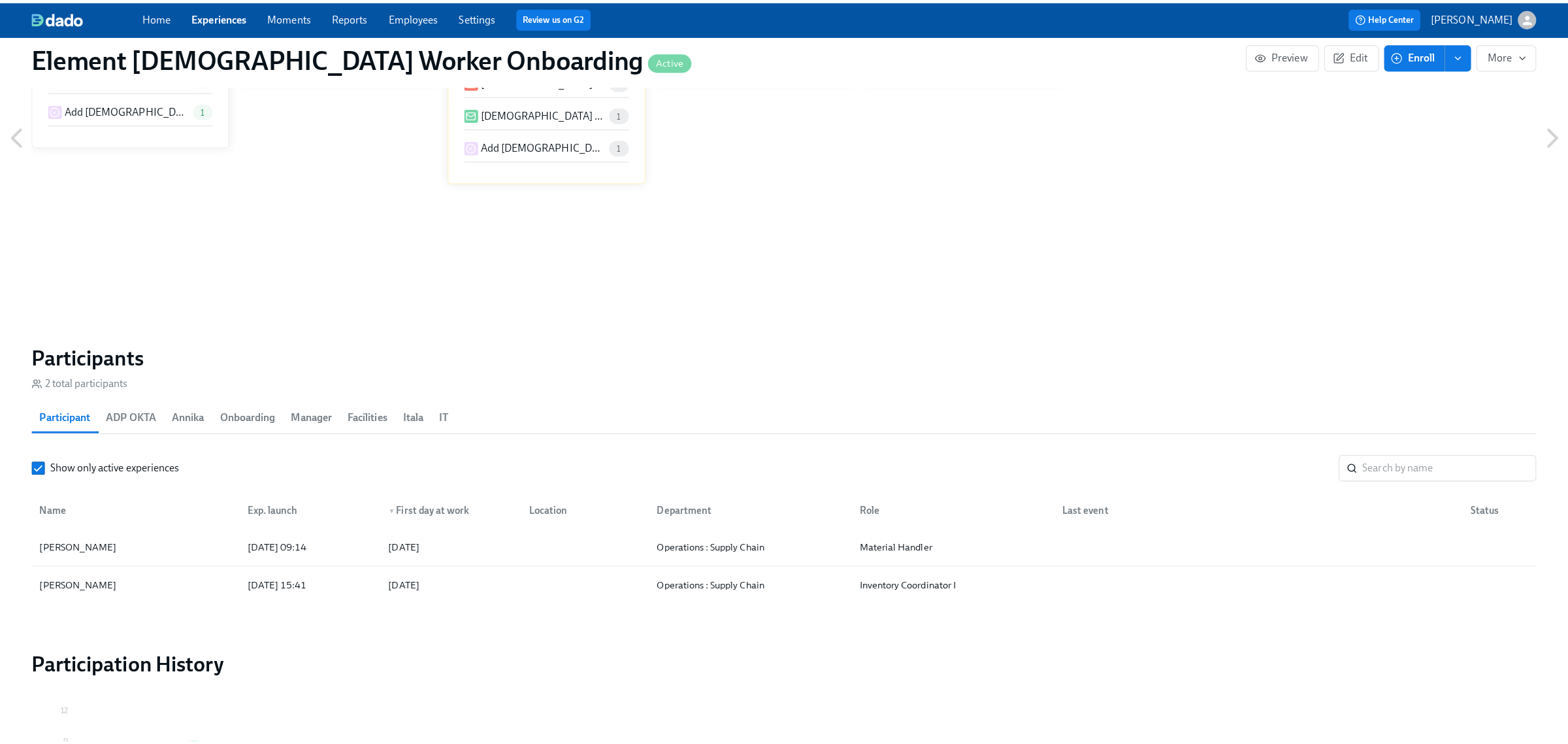
scroll to position [818, 0]
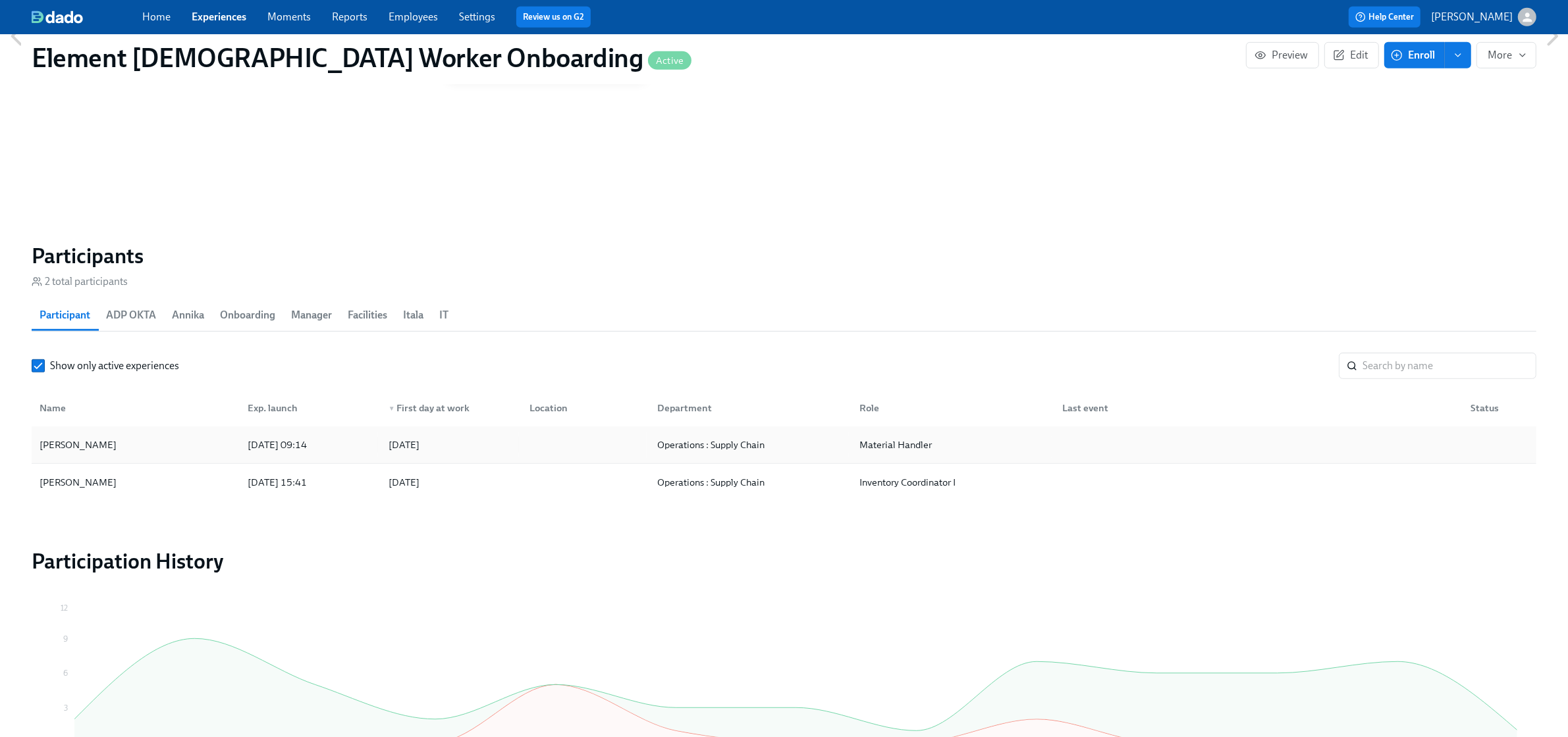
click at [158, 447] on div "Vernon Franklin" at bounding box center [135, 445] width 203 height 26
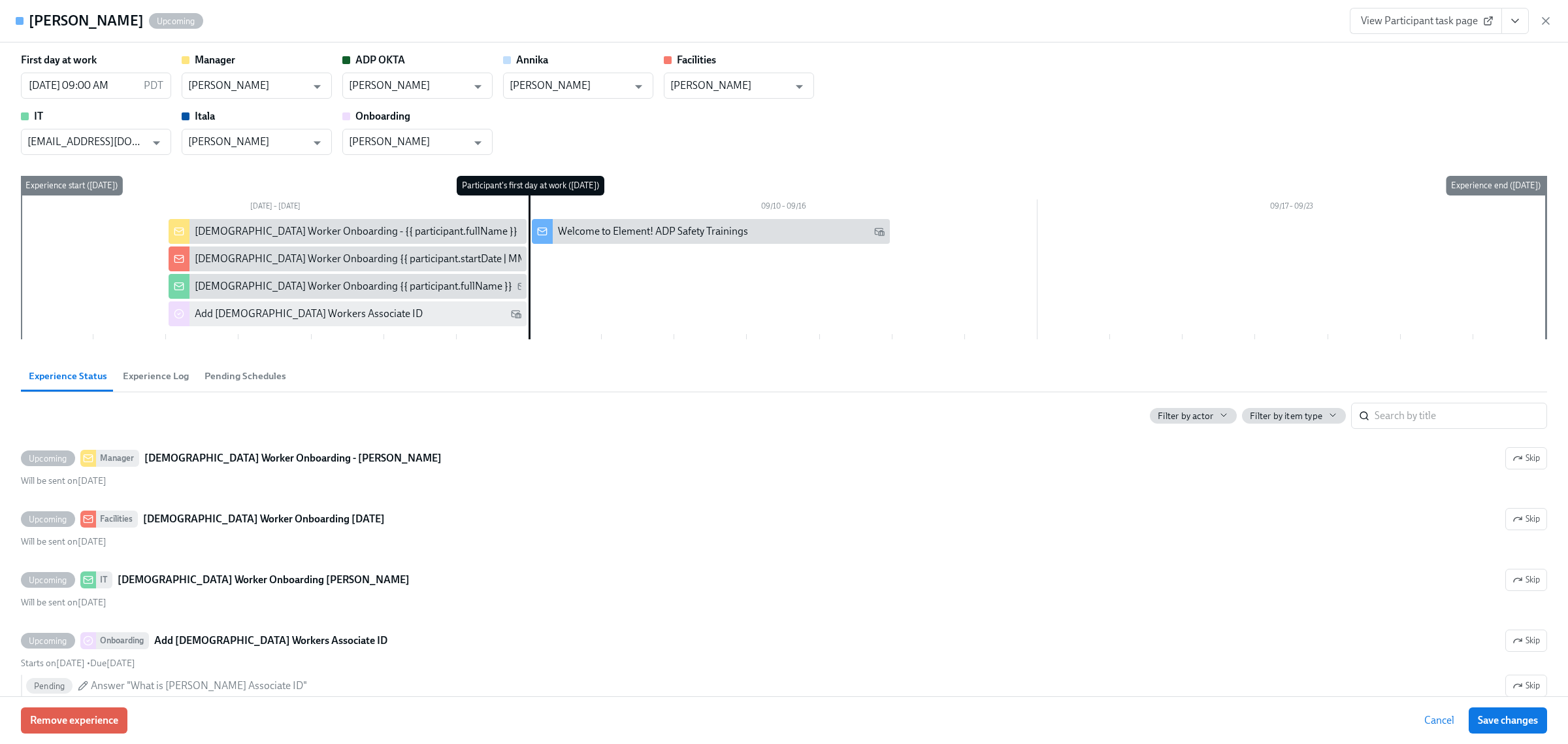
click at [1514, 27] on button "View task page" at bounding box center [1516, 21] width 27 height 26
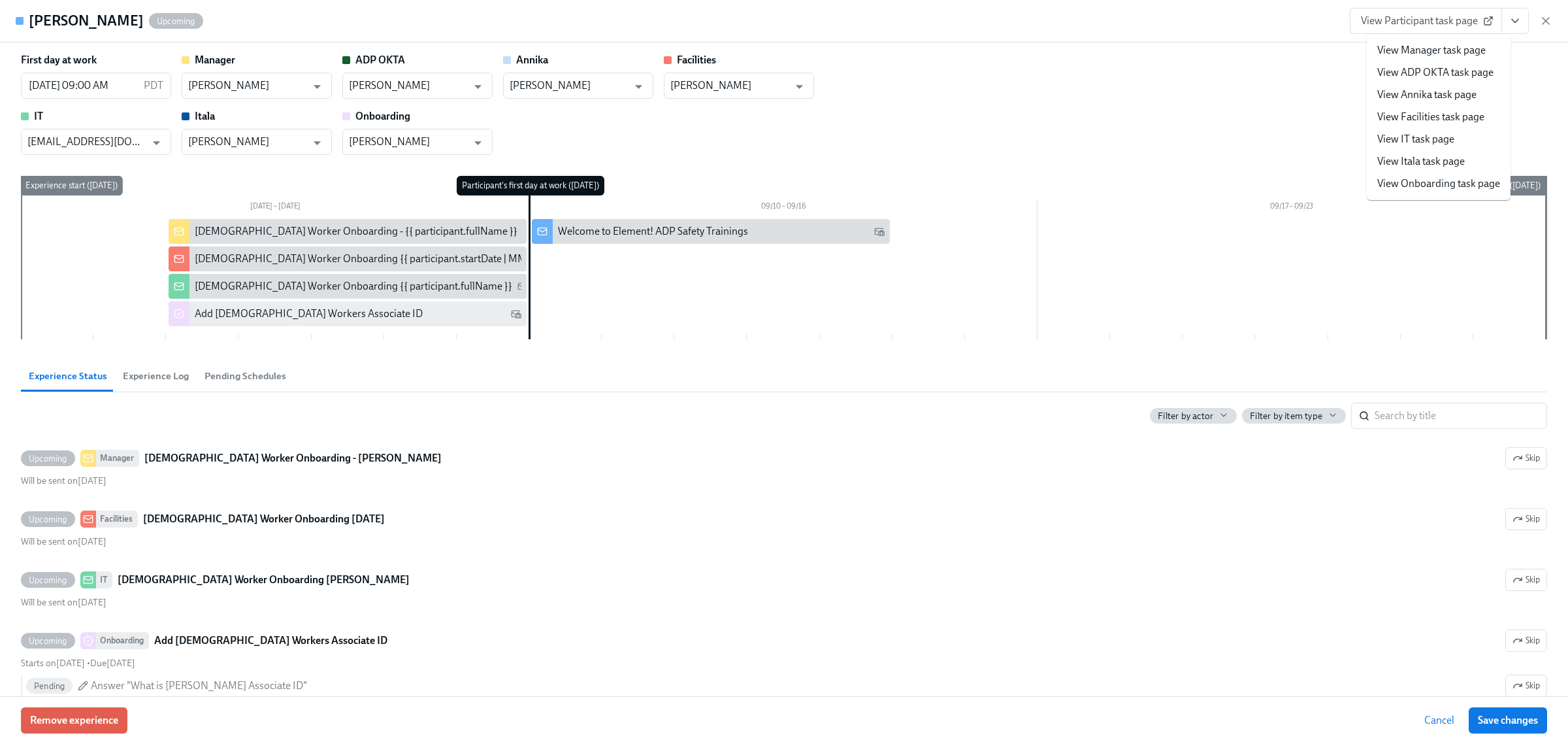
click at [1419, 180] on link "View Onboarding task page" at bounding box center [1439, 184] width 123 height 15
